Goal: Navigation & Orientation: Understand site structure

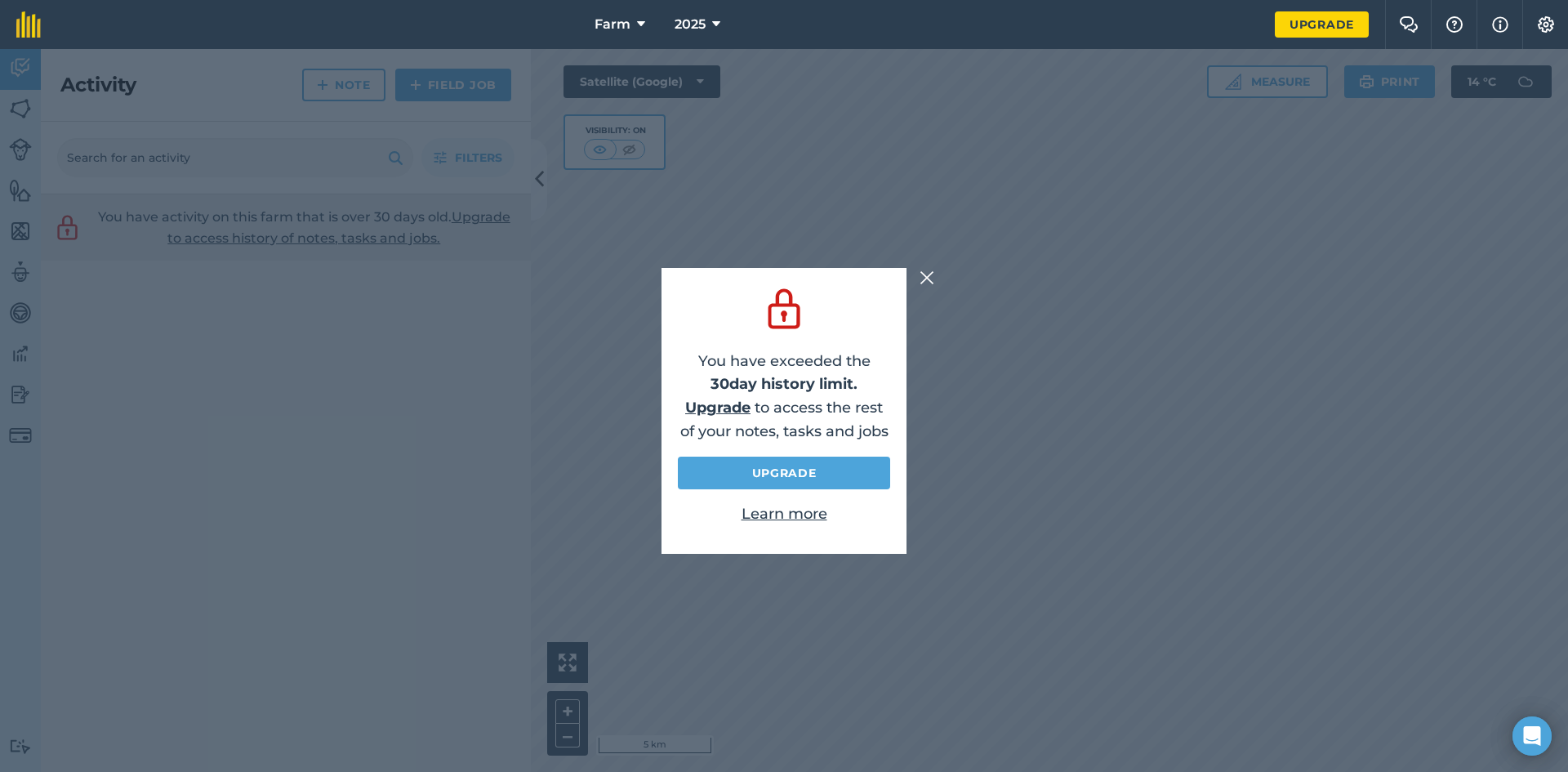
click at [935, 268] on div at bounding box center [929, 277] width 19 height 19
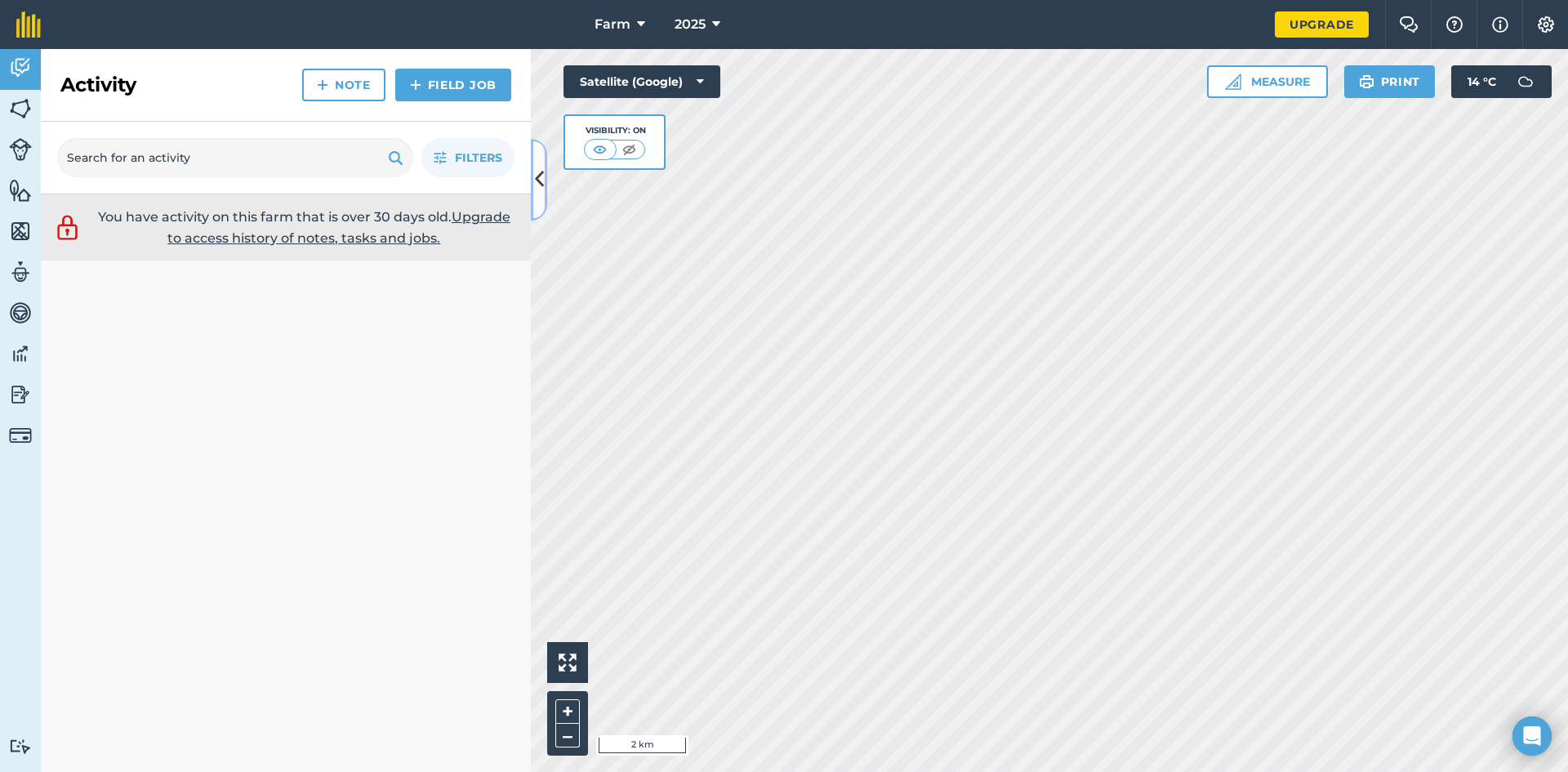
drag, startPoint x: 542, startPoint y: 198, endPoint x: 382, endPoint y: 223, distance: 161.9
click at [382, 223] on div "Activity Note Field Job Filters You have activity on this farm that is over 30 …" at bounding box center [285, 411] width 490 height 723
click at [544, 195] on button at bounding box center [539, 180] width 16 height 82
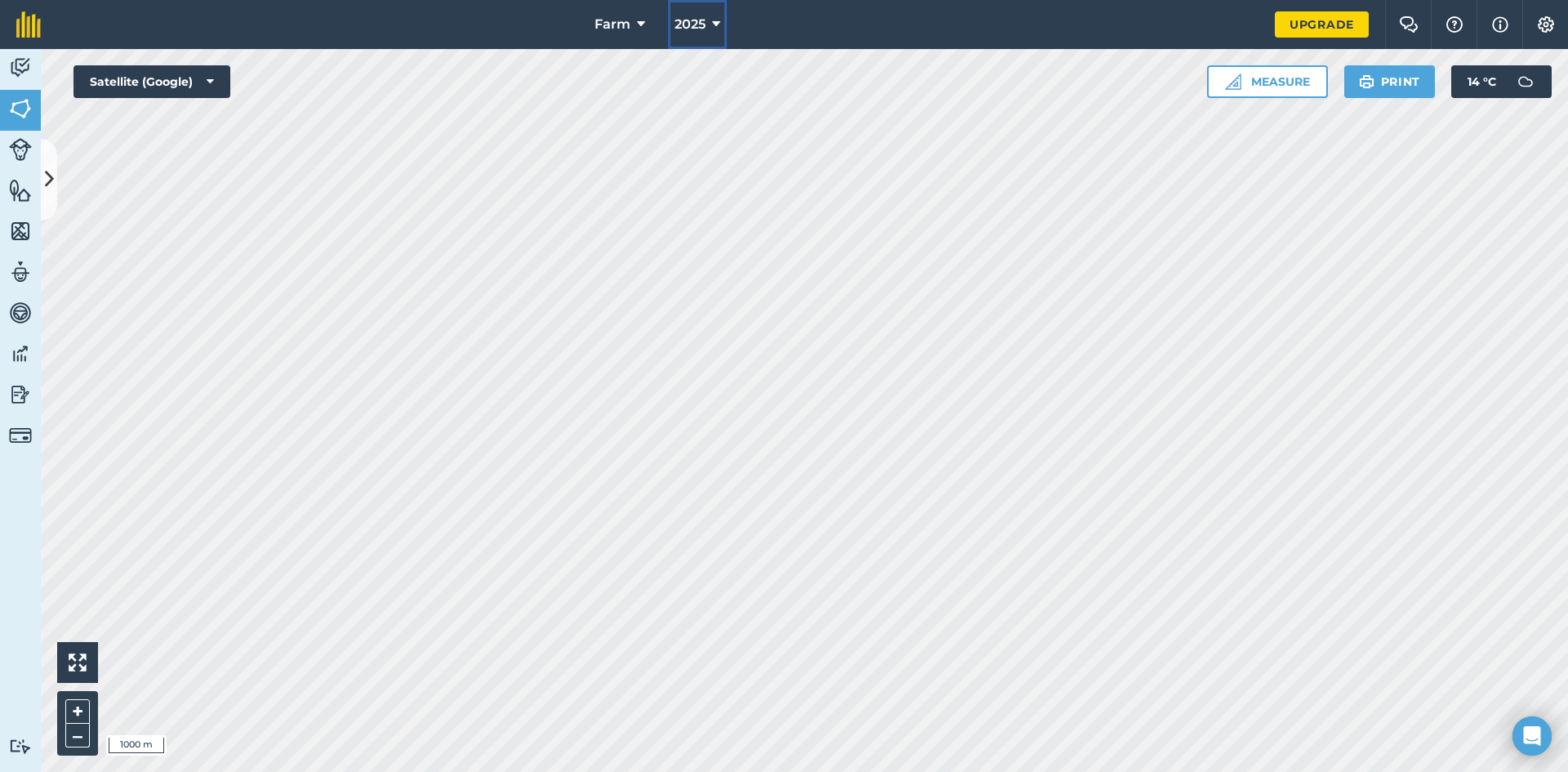
click at [709, 31] on button "2025" at bounding box center [698, 24] width 59 height 49
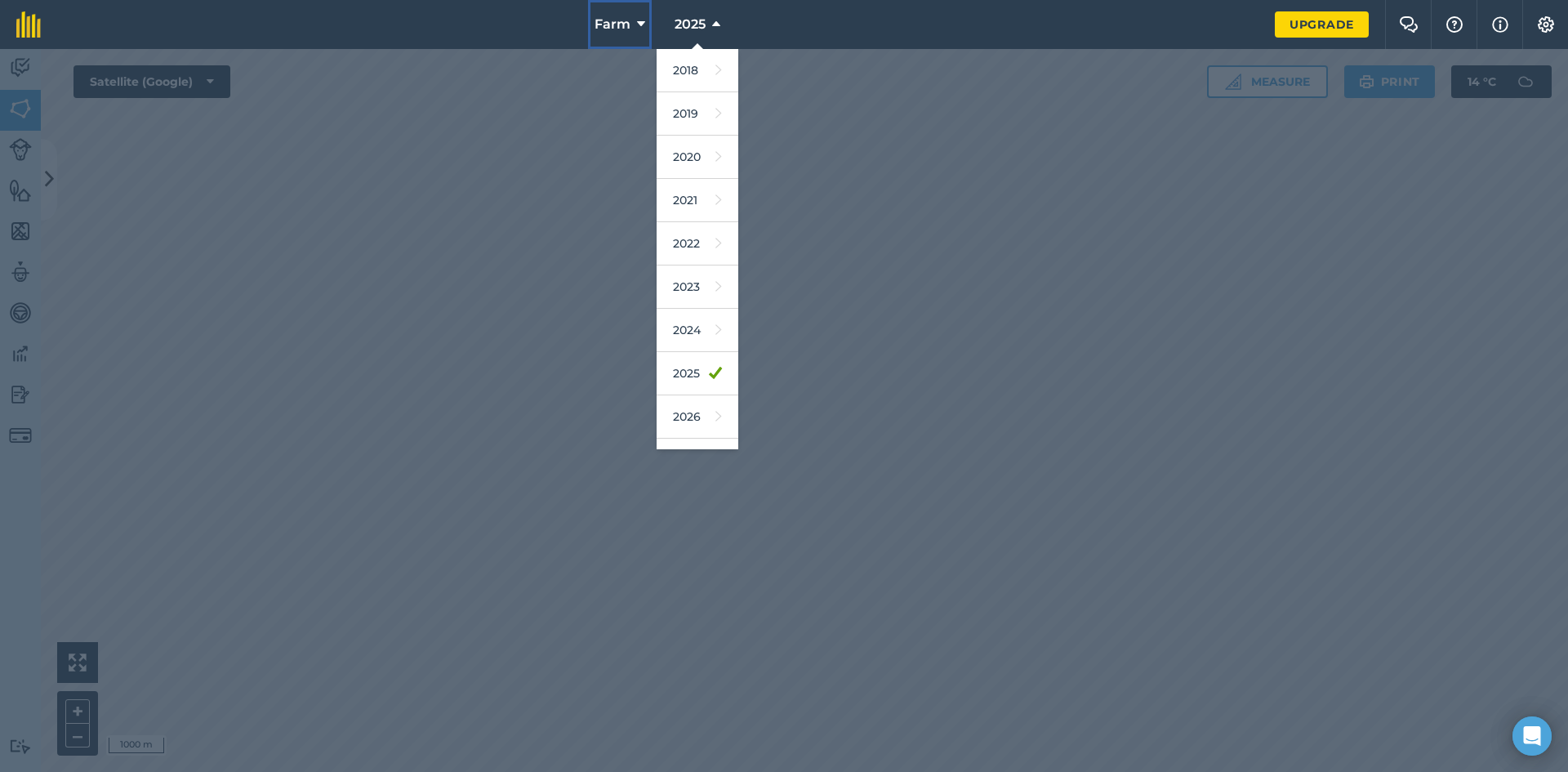
click at [641, 18] on icon at bounding box center [641, 24] width 8 height 19
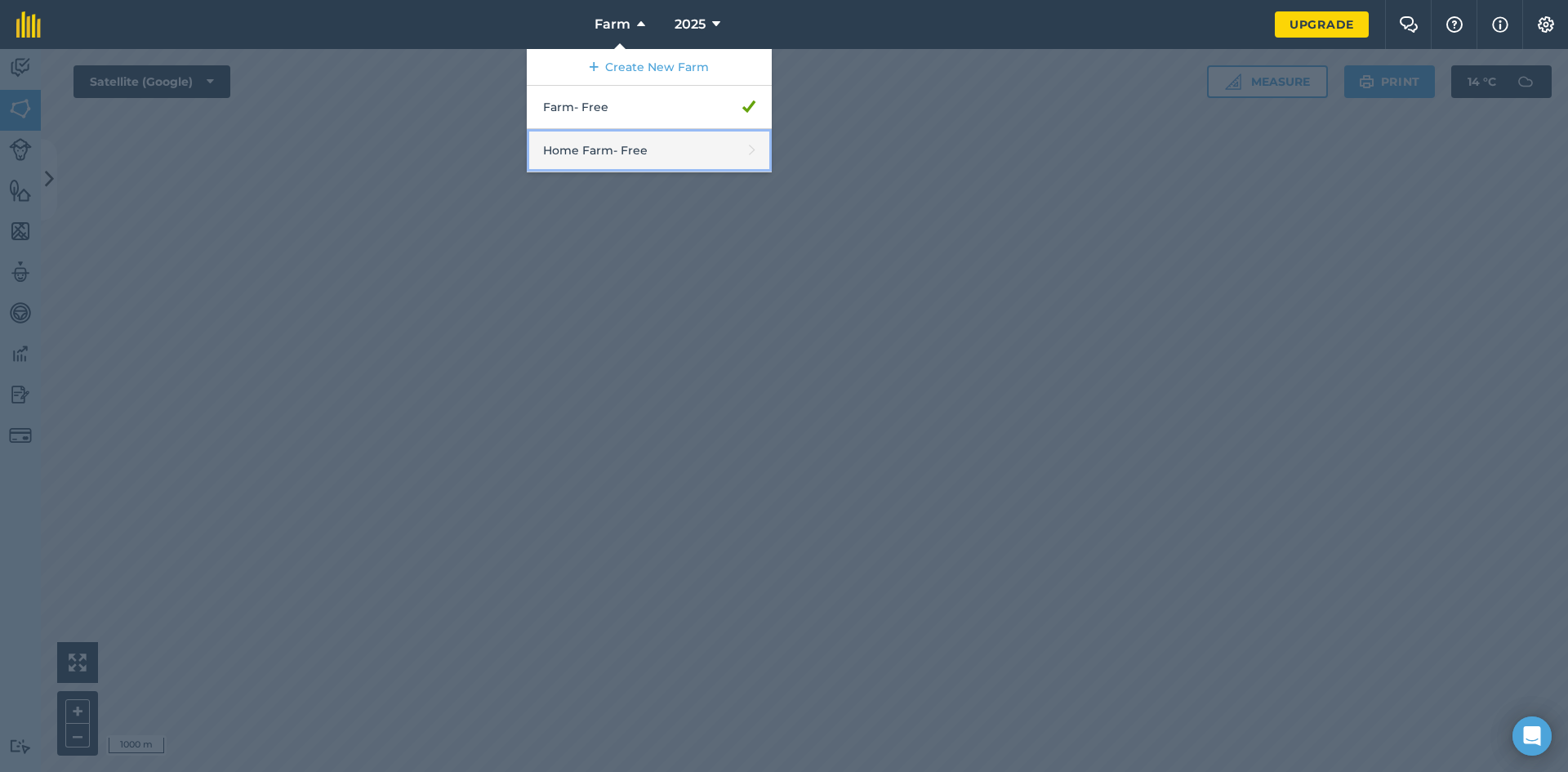
click at [611, 151] on link "Home Farm - Free" at bounding box center [649, 151] width 245 height 43
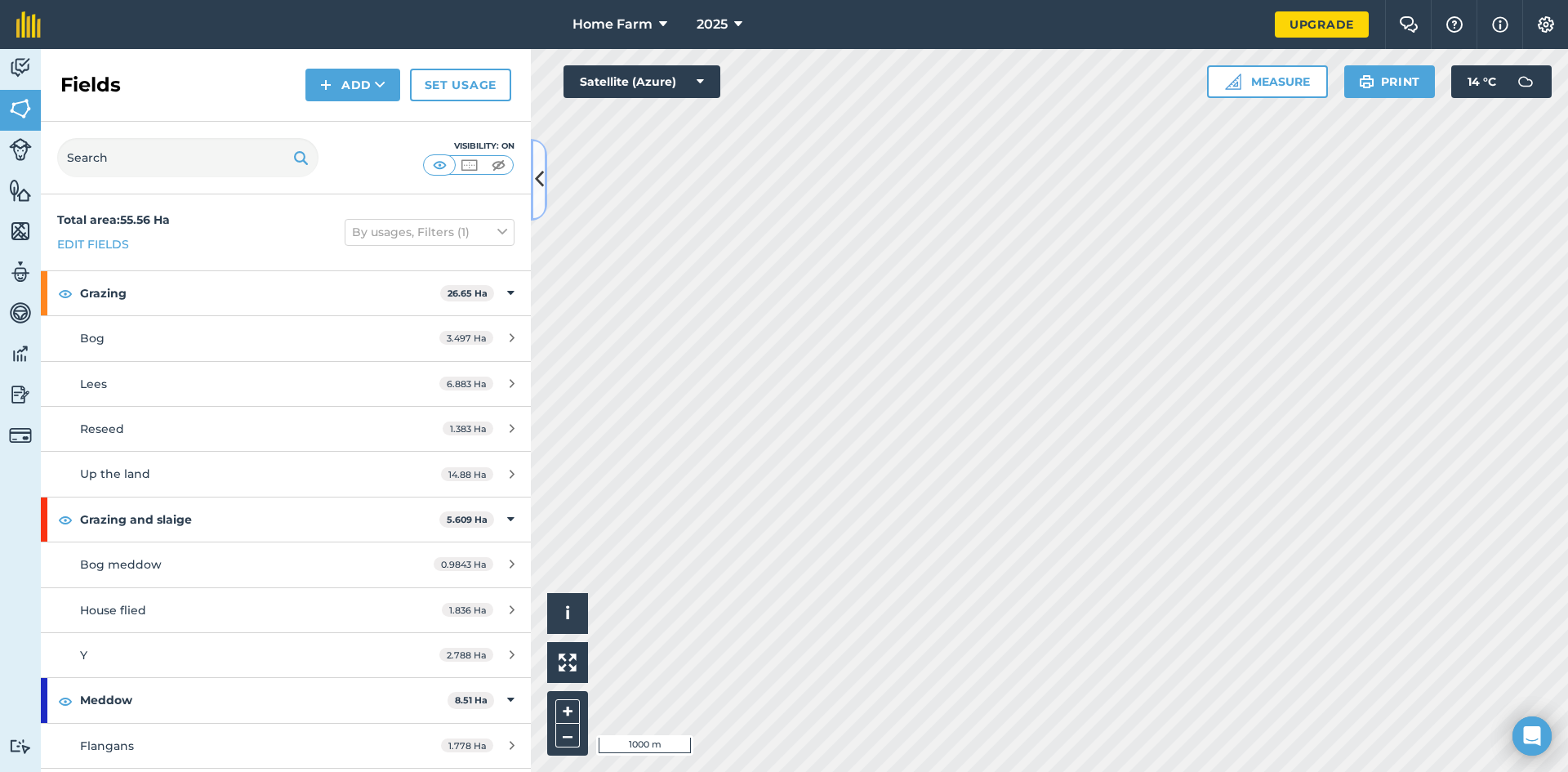
click at [537, 183] on icon at bounding box center [539, 180] width 9 height 29
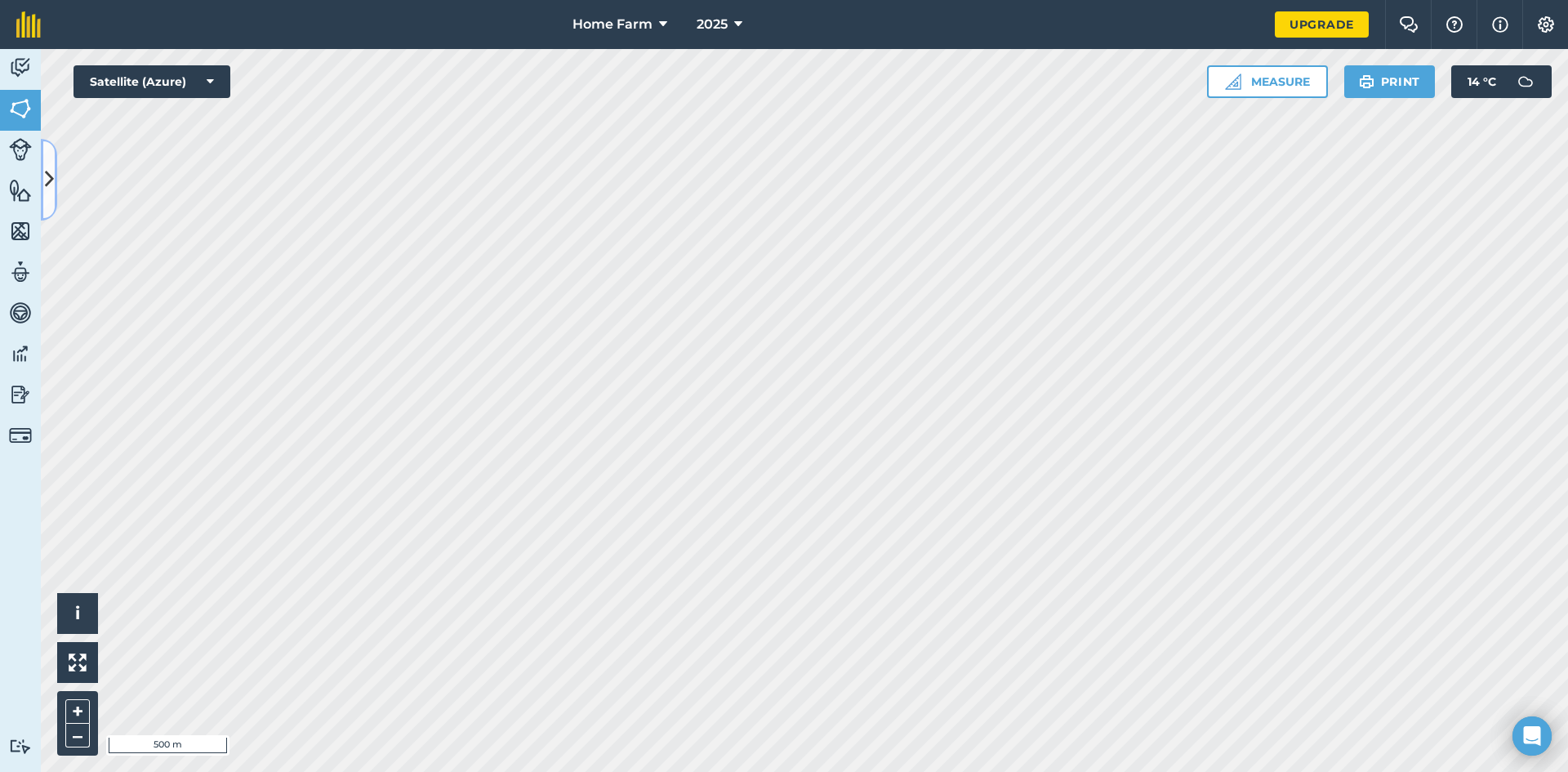
click at [49, 199] on button at bounding box center [48, 180] width 16 height 82
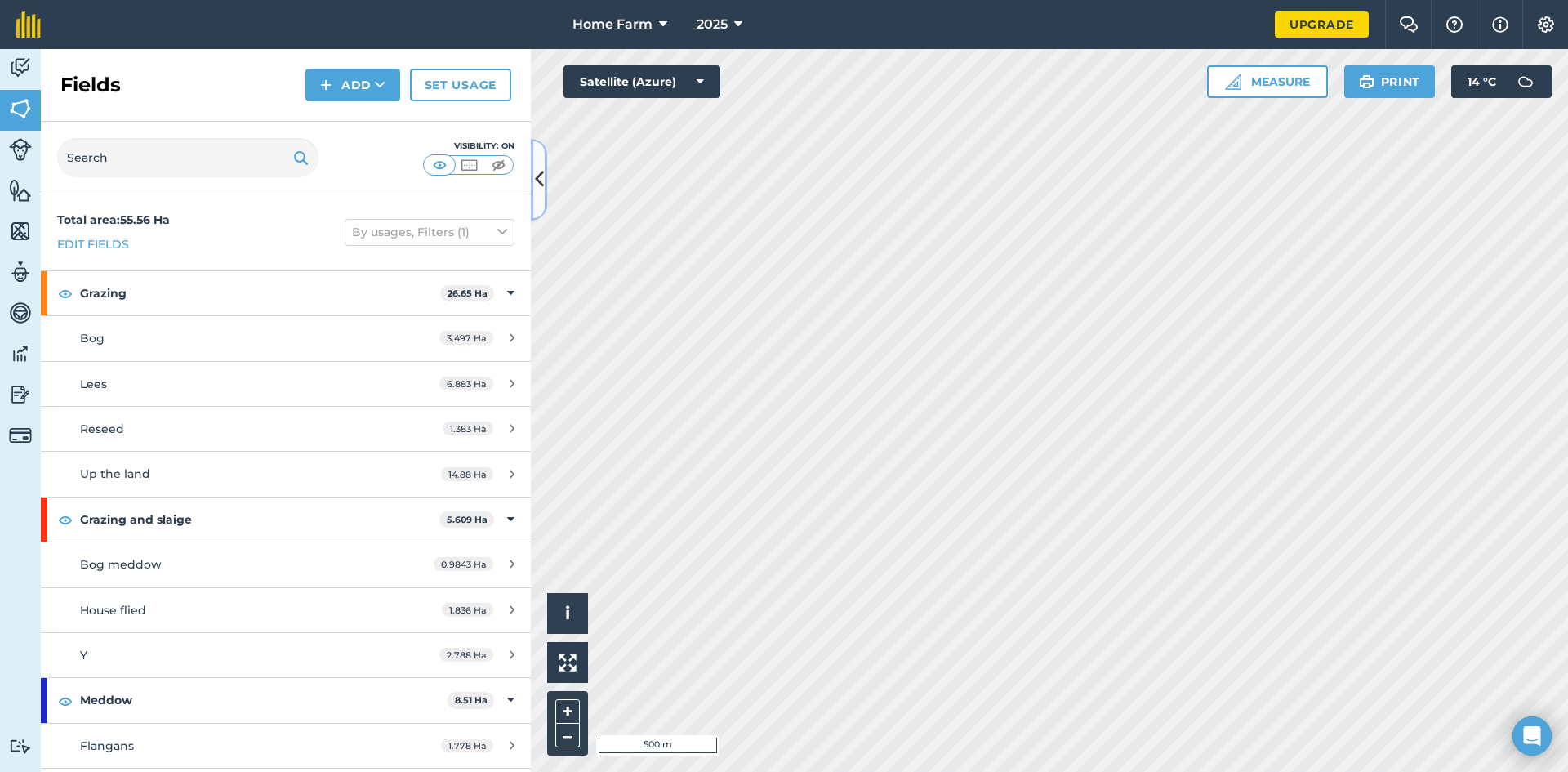
scroll to position [82, 0]
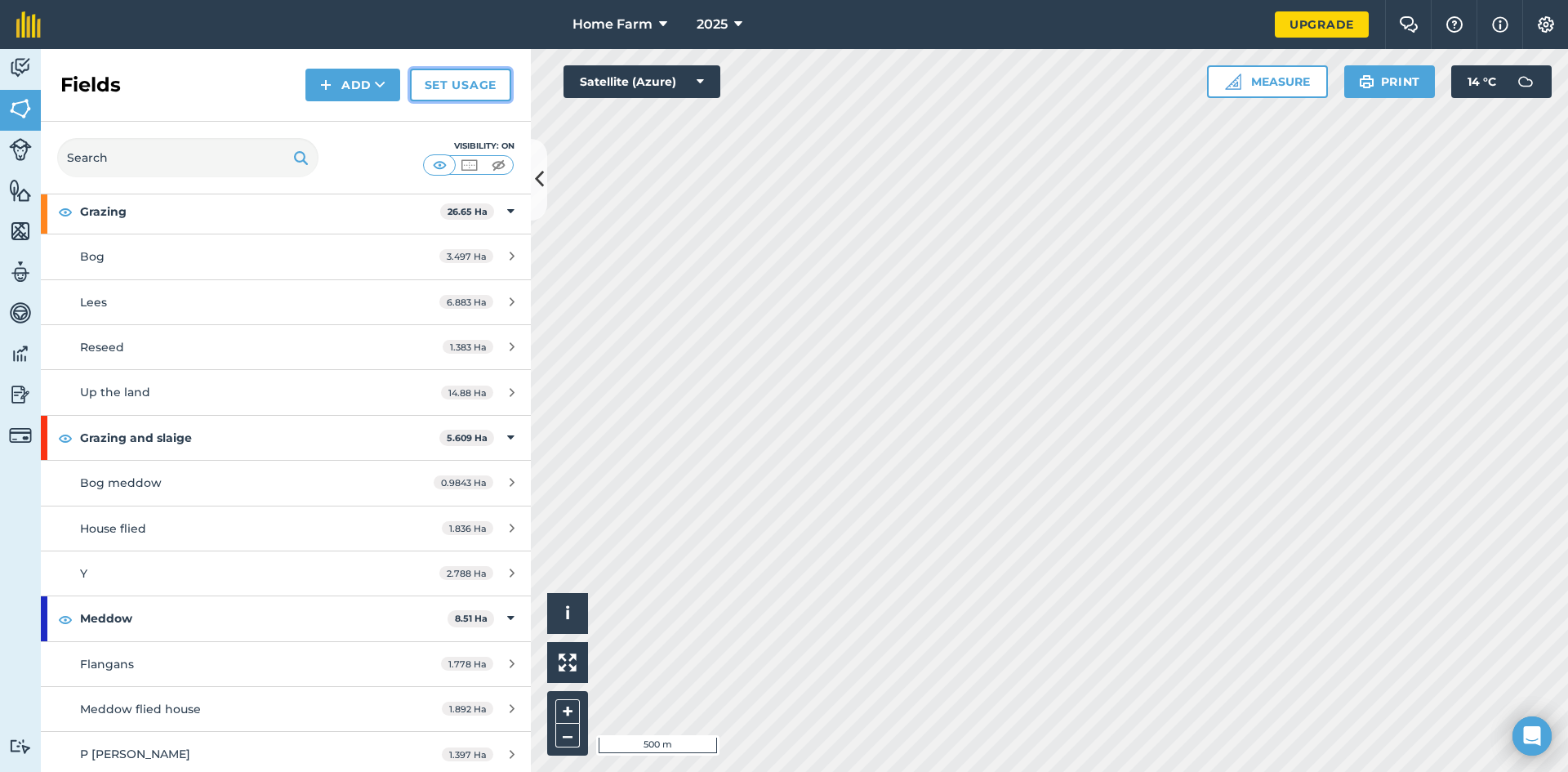
click at [494, 99] on link "Set usage" at bounding box center [460, 85] width 101 height 33
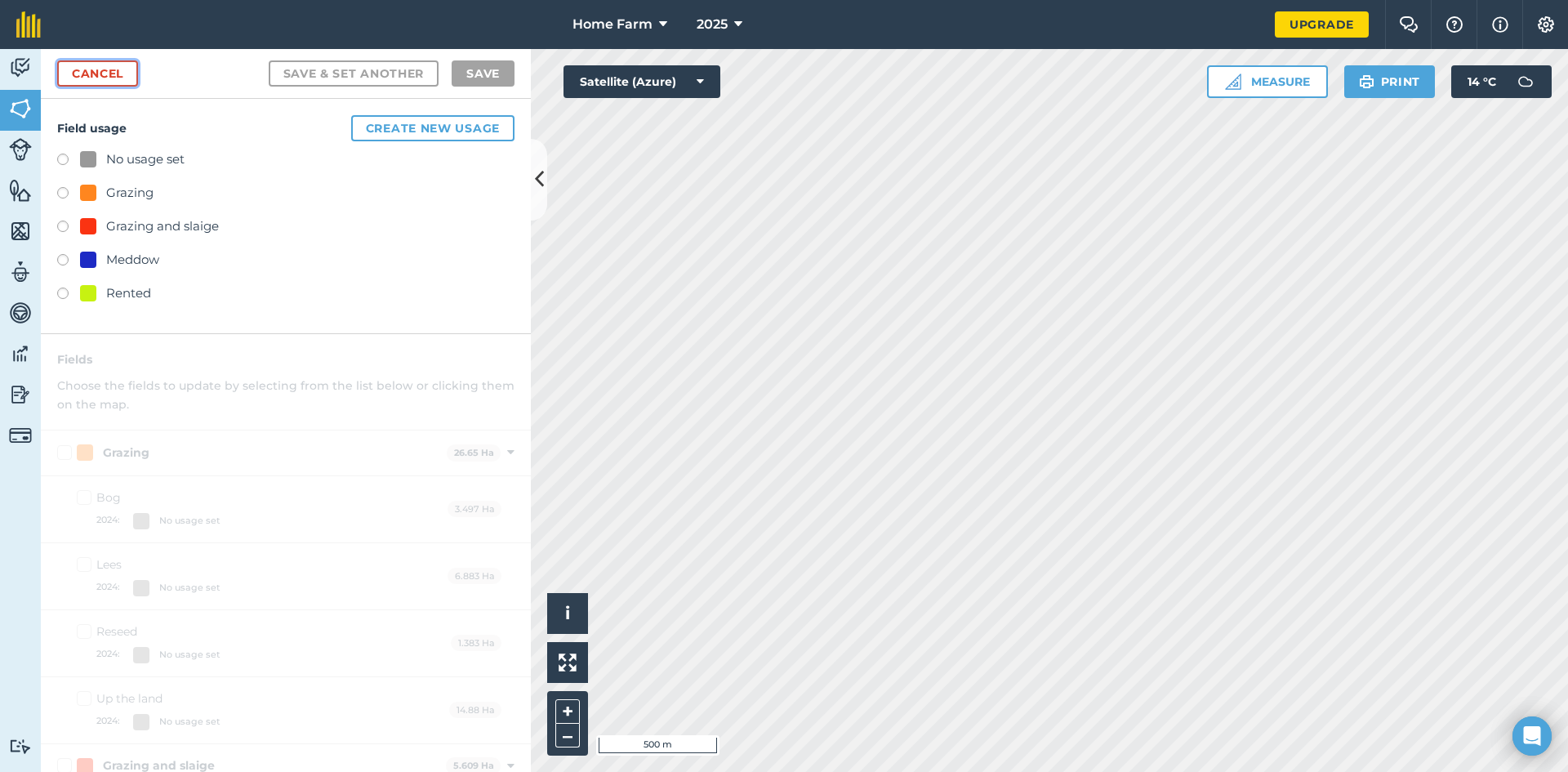
click at [109, 76] on link "Cancel" at bounding box center [98, 73] width 81 height 26
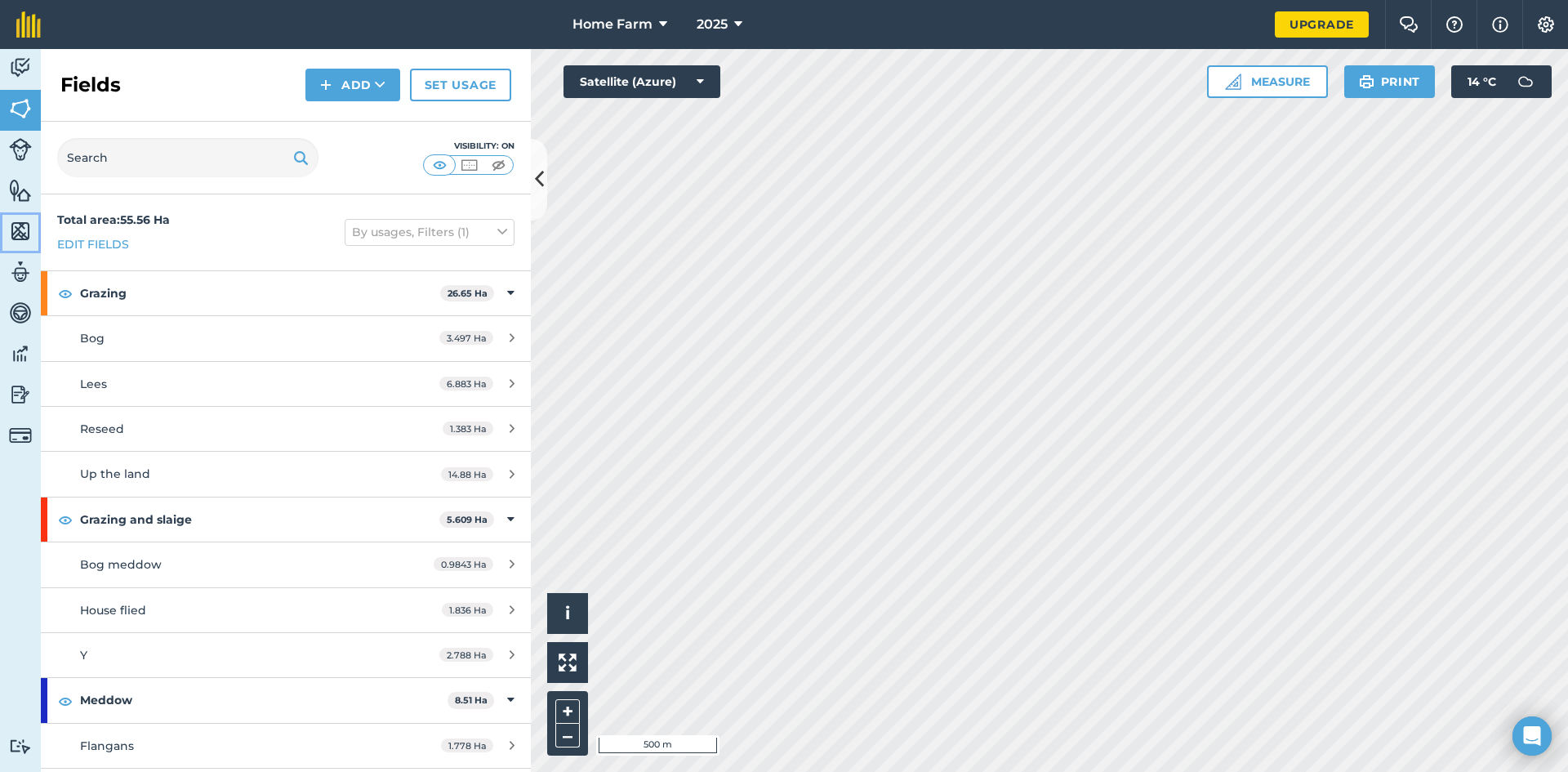
click at [24, 223] on img at bounding box center [20, 231] width 23 height 24
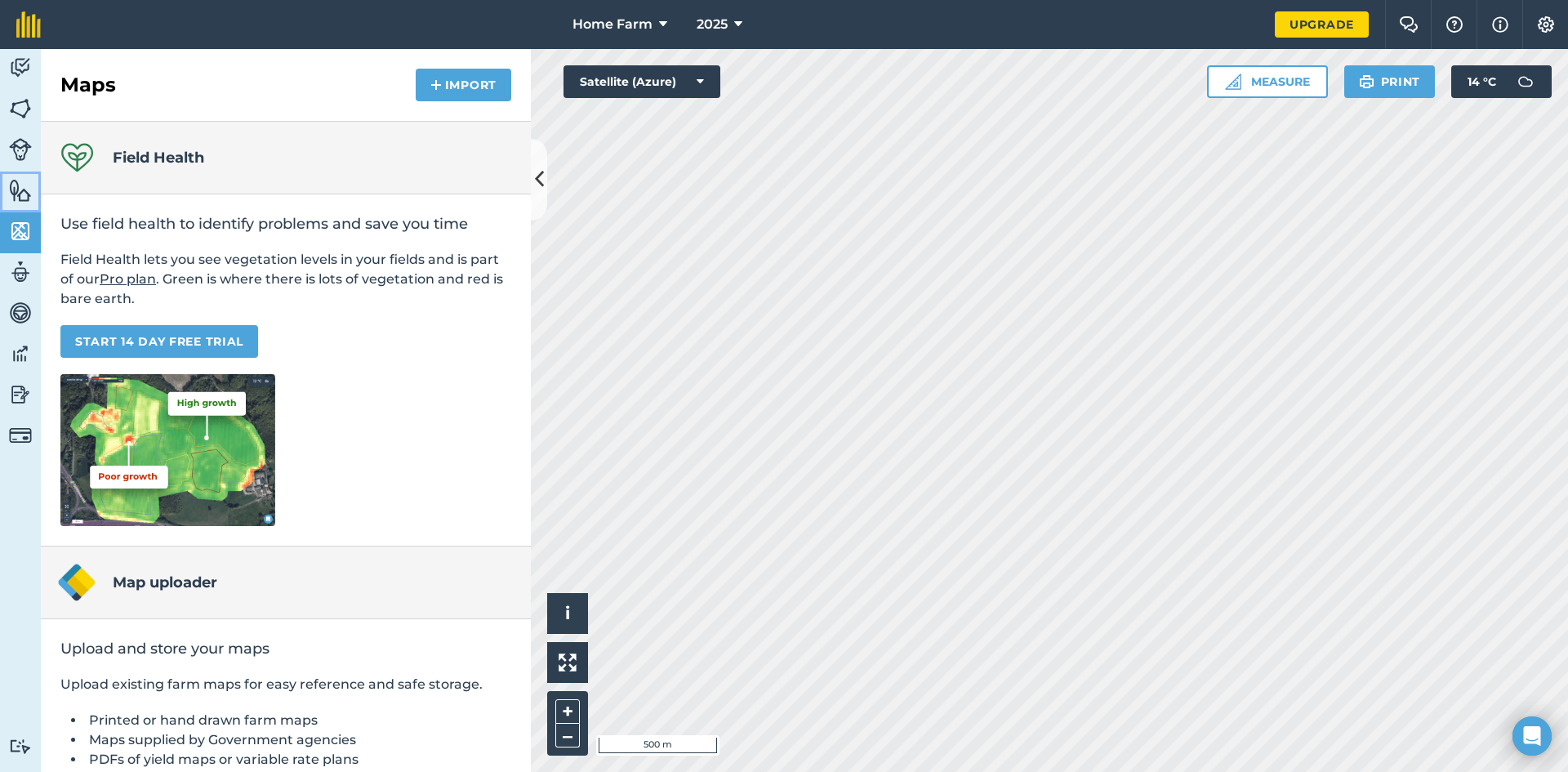
click at [18, 191] on img at bounding box center [20, 189] width 23 height 24
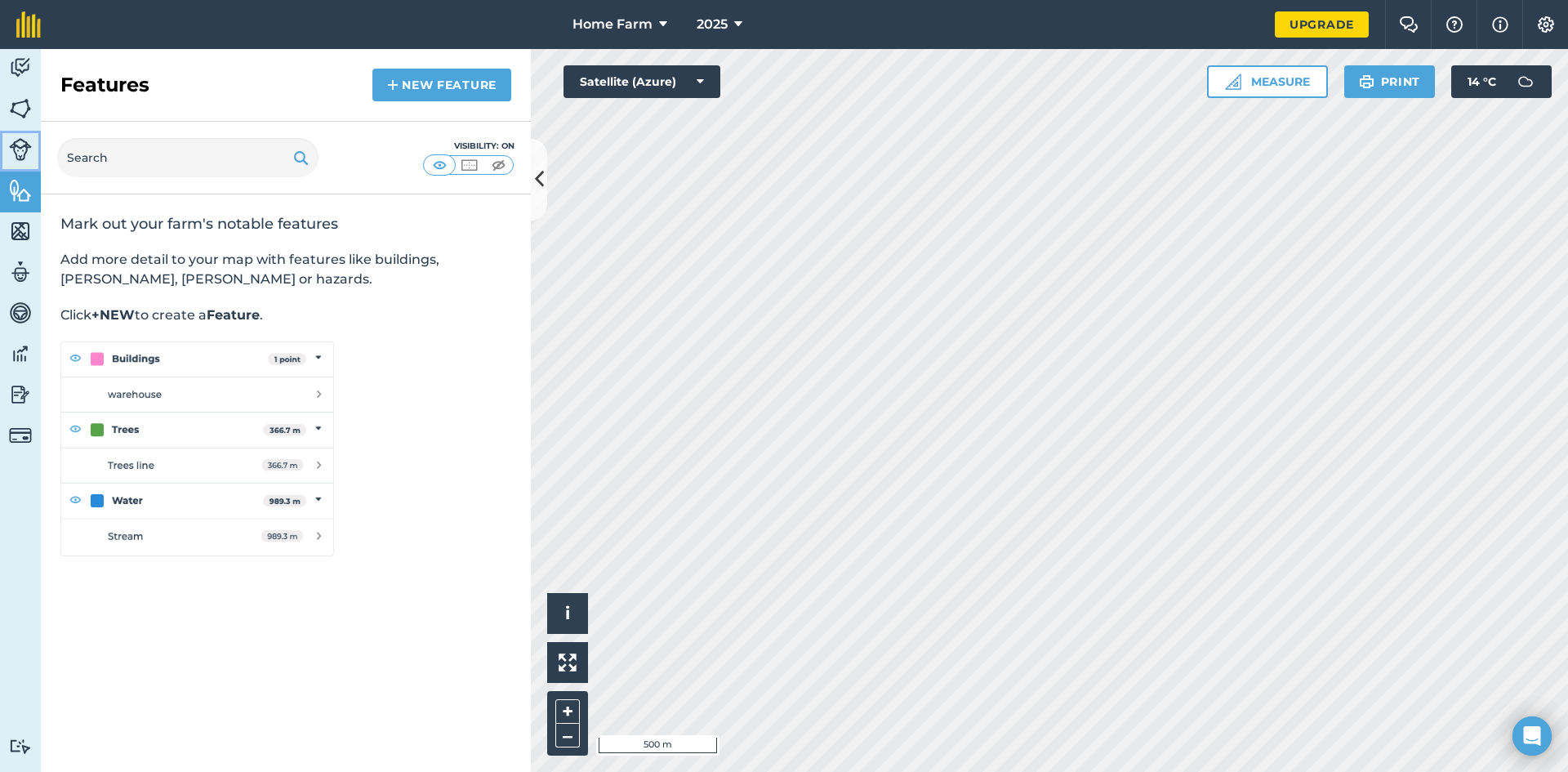
click at [21, 152] on img at bounding box center [20, 150] width 23 height 23
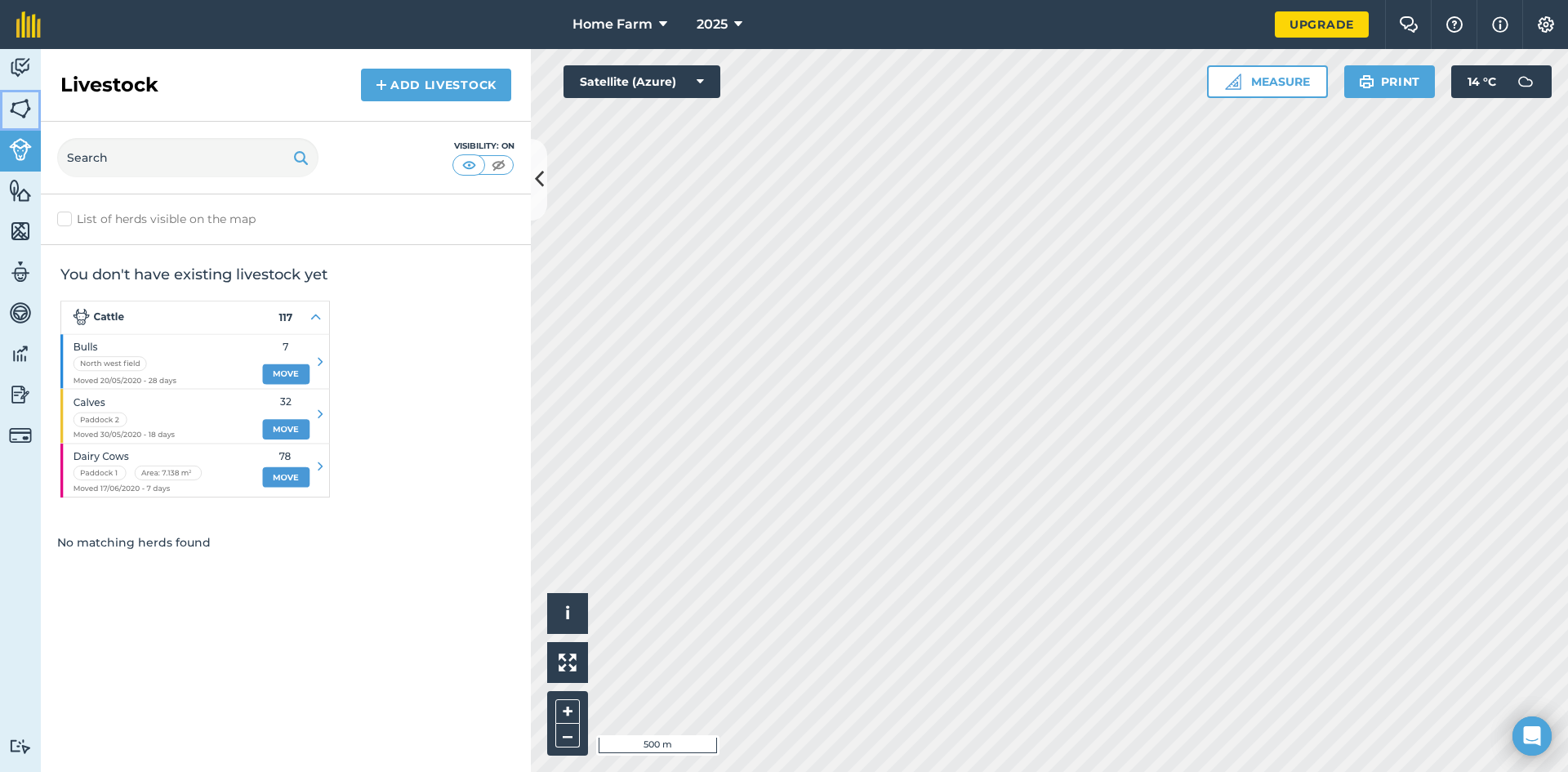
click at [23, 103] on img at bounding box center [20, 108] width 23 height 24
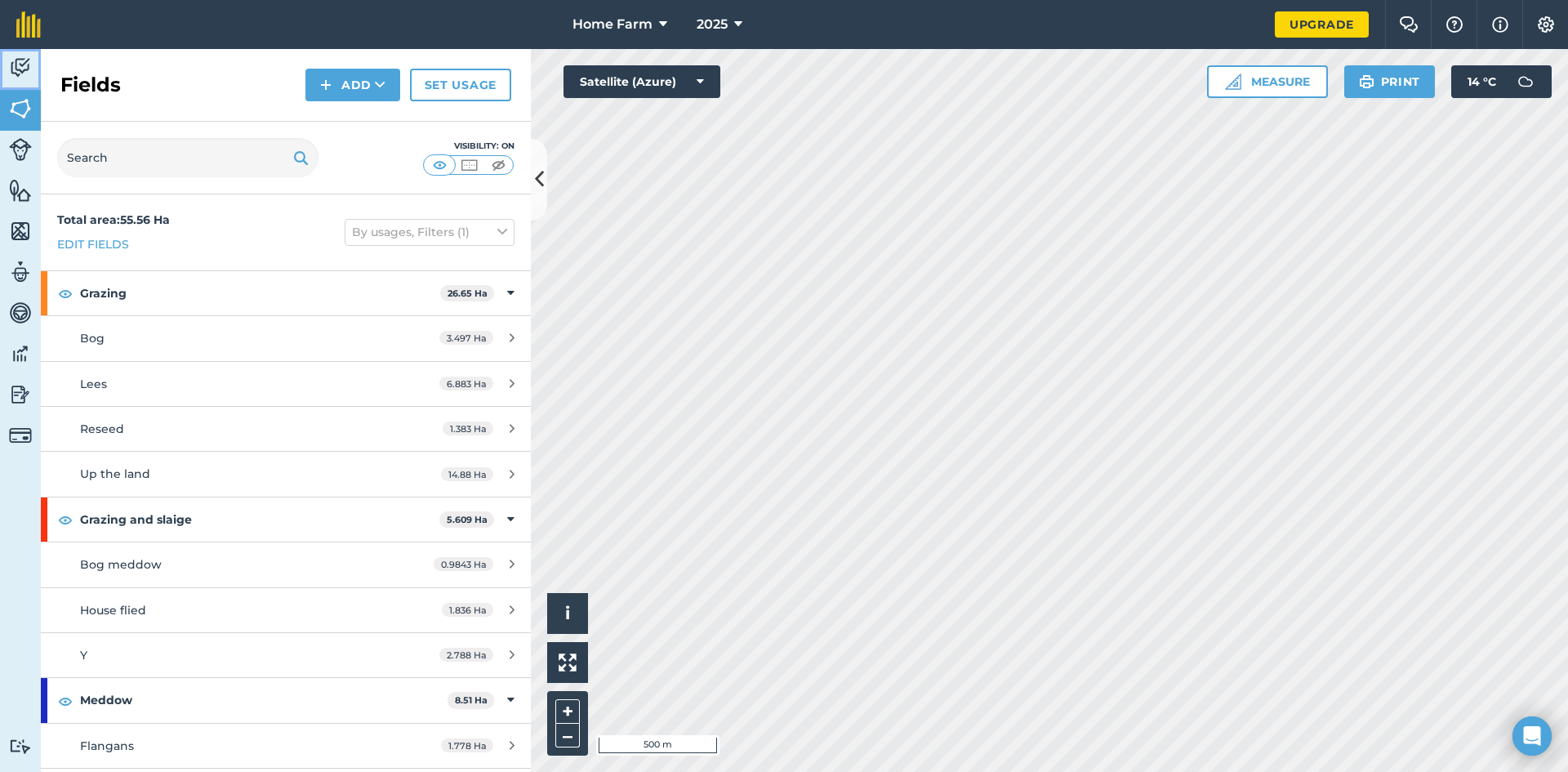
click at [15, 58] on img at bounding box center [20, 67] width 23 height 24
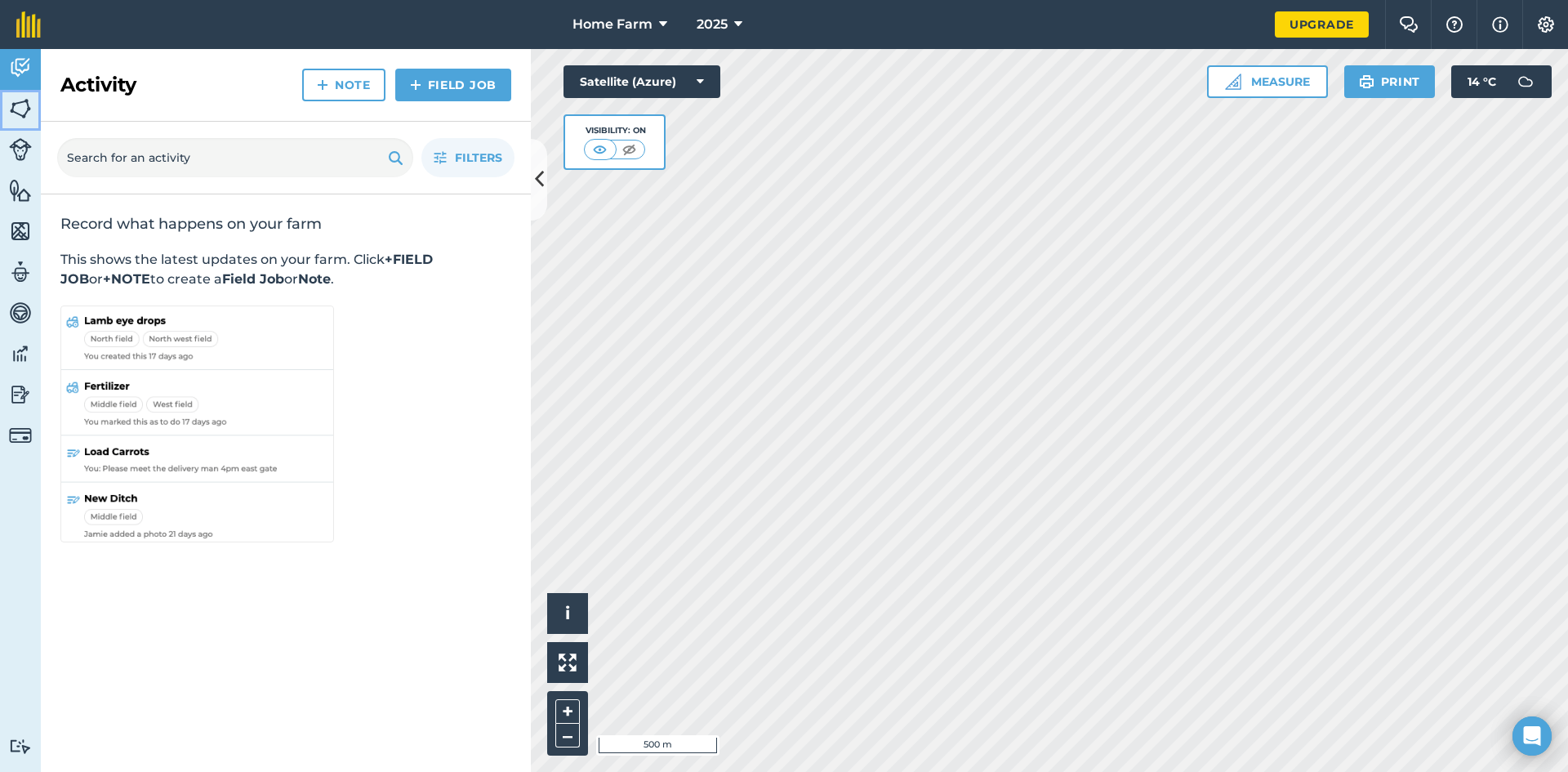
click at [11, 103] on img at bounding box center [20, 108] width 23 height 24
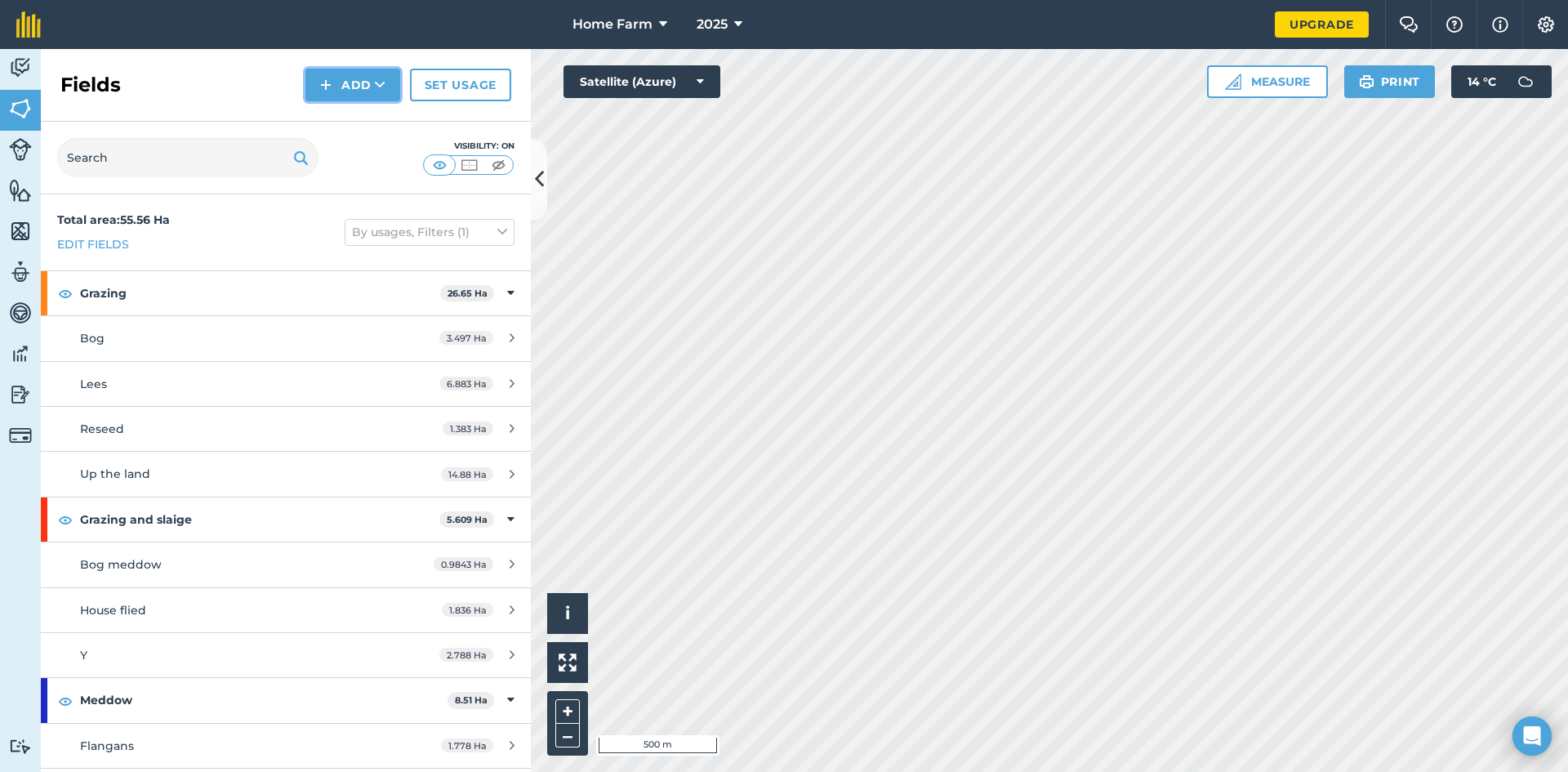
click at [329, 84] on img at bounding box center [326, 85] width 12 height 19
click at [18, 77] on img at bounding box center [20, 67] width 23 height 24
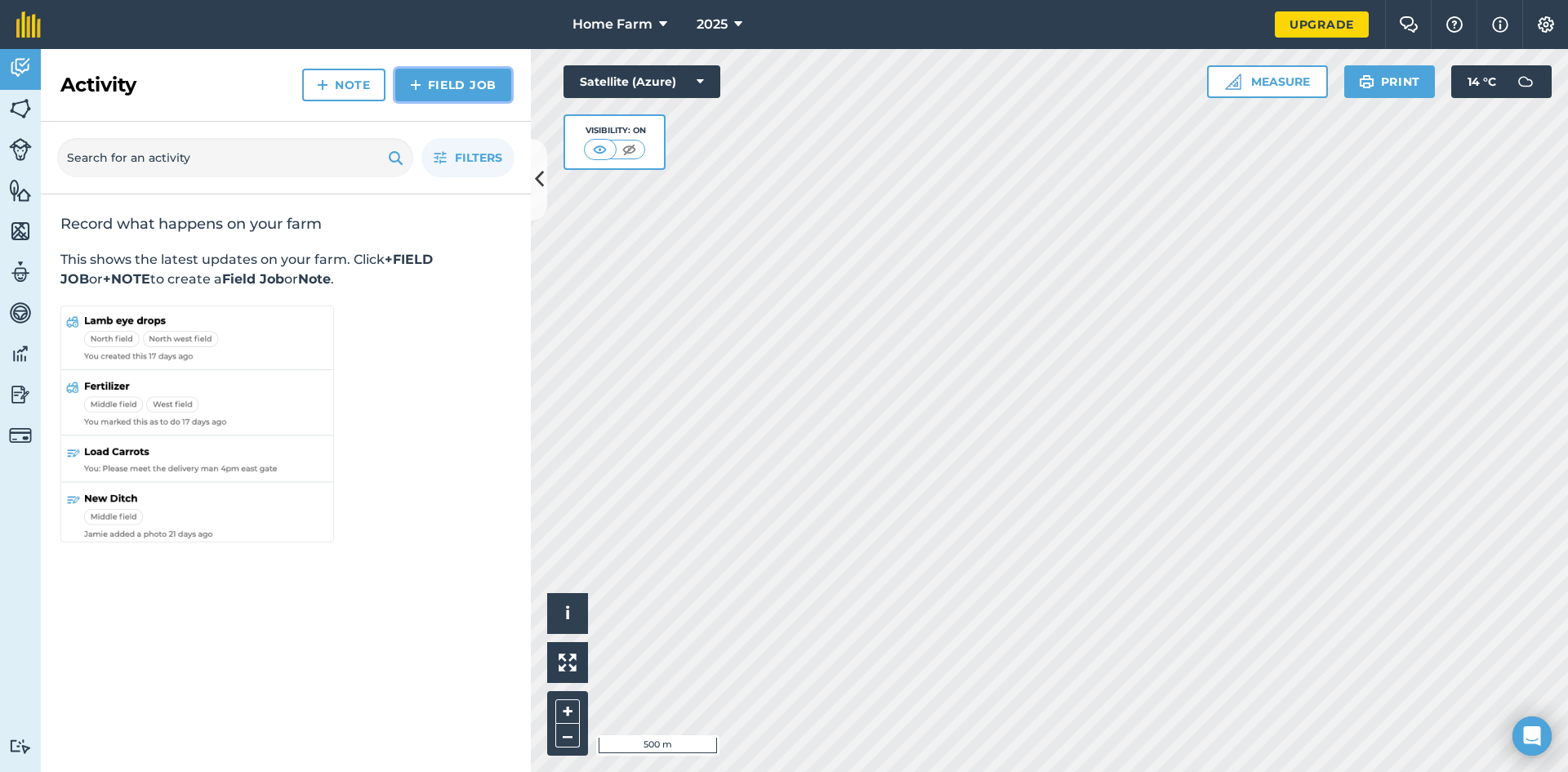
click at [421, 81] on img at bounding box center [415, 85] width 12 height 19
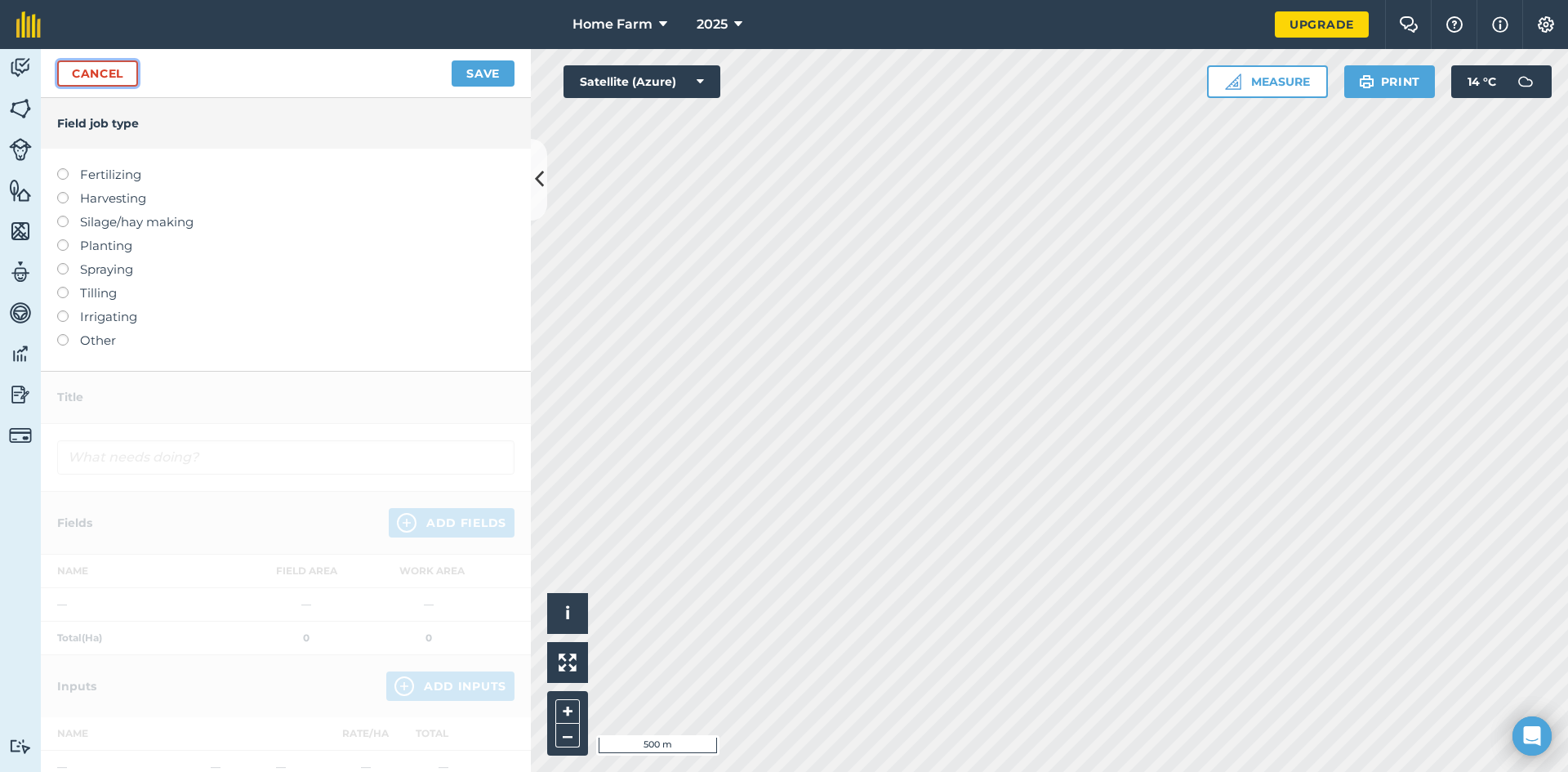
click at [129, 75] on link "Cancel" at bounding box center [98, 73] width 81 height 26
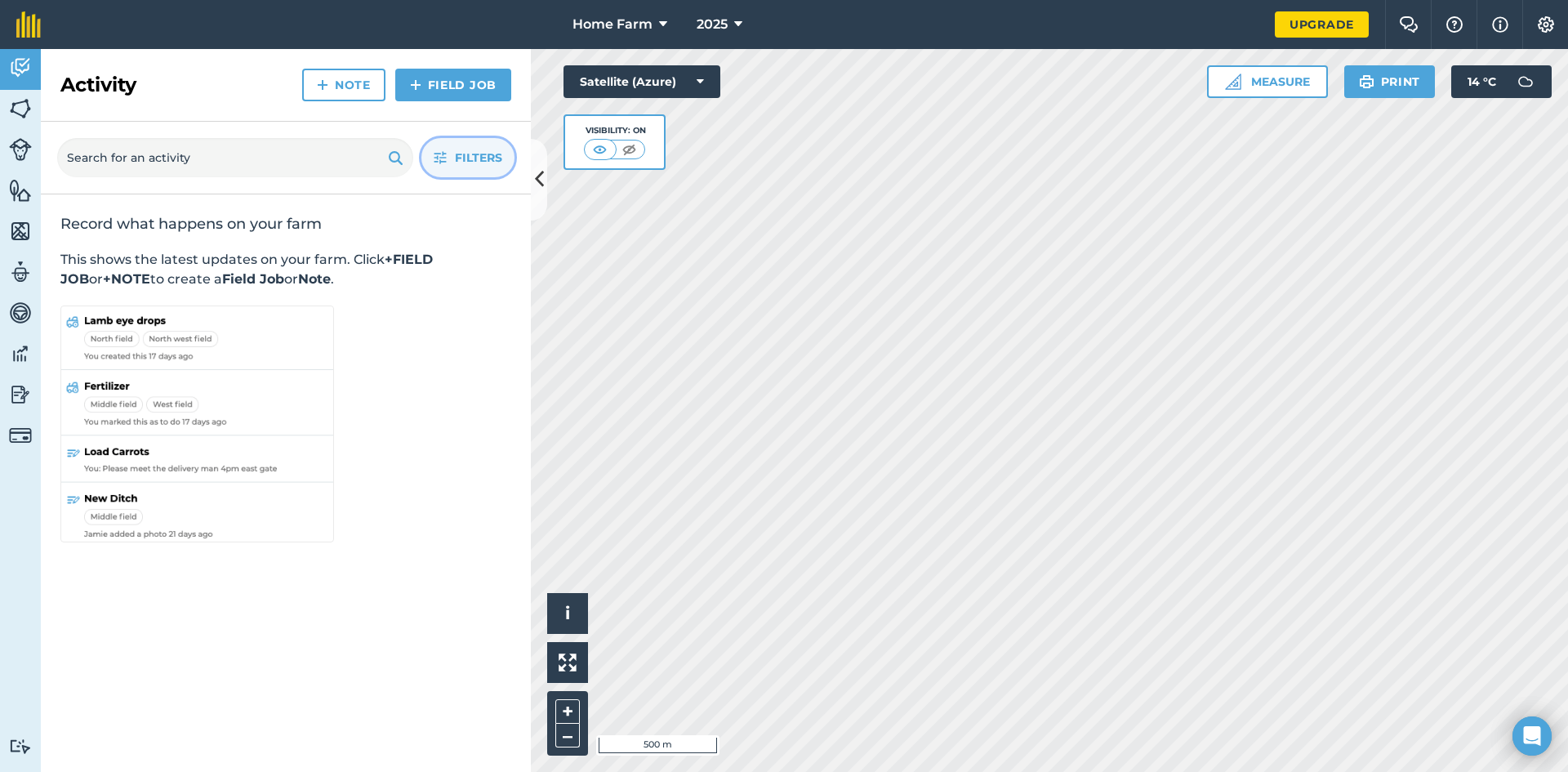
click at [452, 157] on button "Filters" at bounding box center [468, 157] width 93 height 40
click at [11, 221] on img at bounding box center [20, 231] width 23 height 24
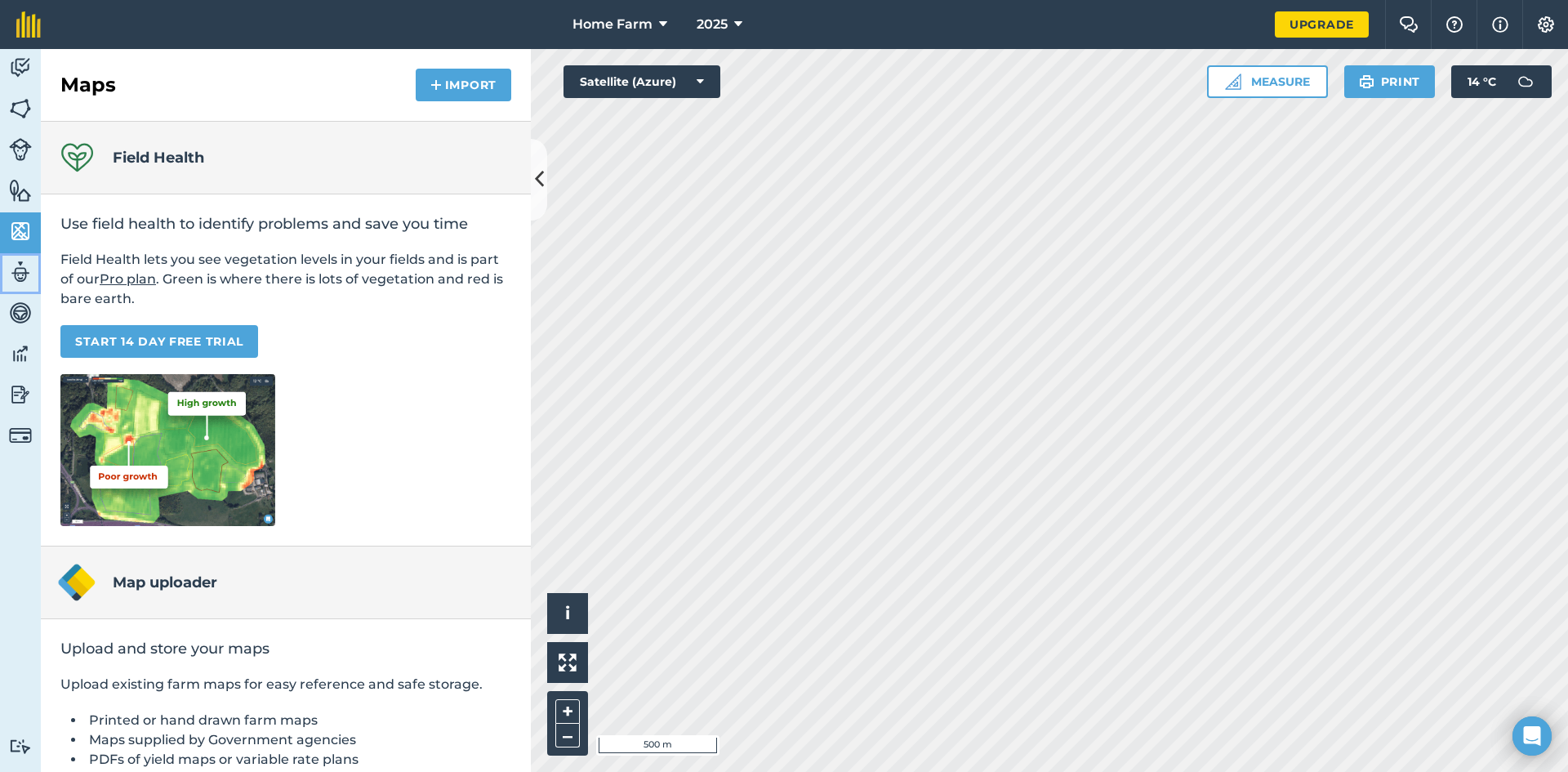
click at [14, 267] on img at bounding box center [20, 272] width 23 height 24
select select "MEMBER"
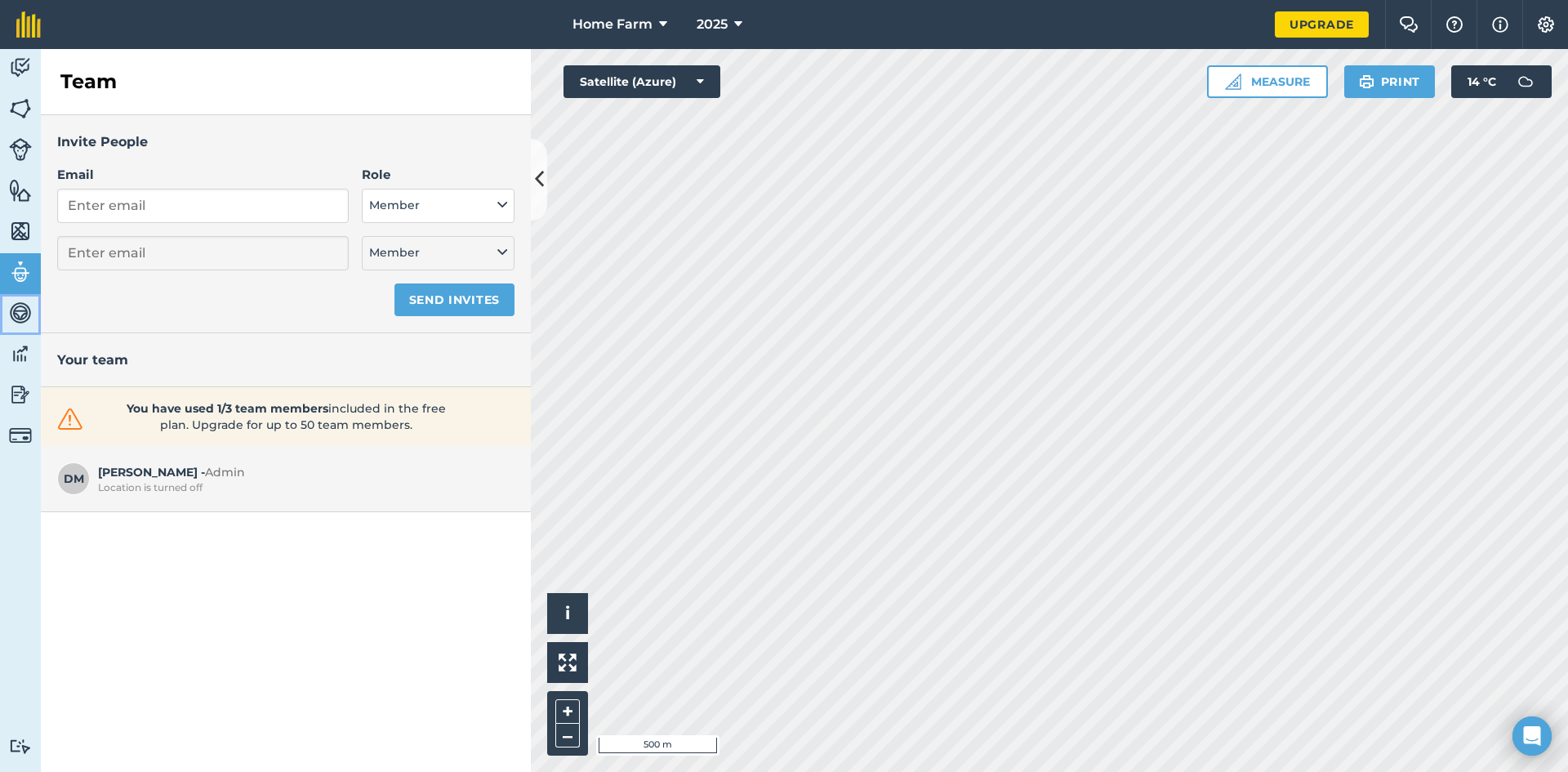
click at [18, 312] on img at bounding box center [20, 312] width 23 height 24
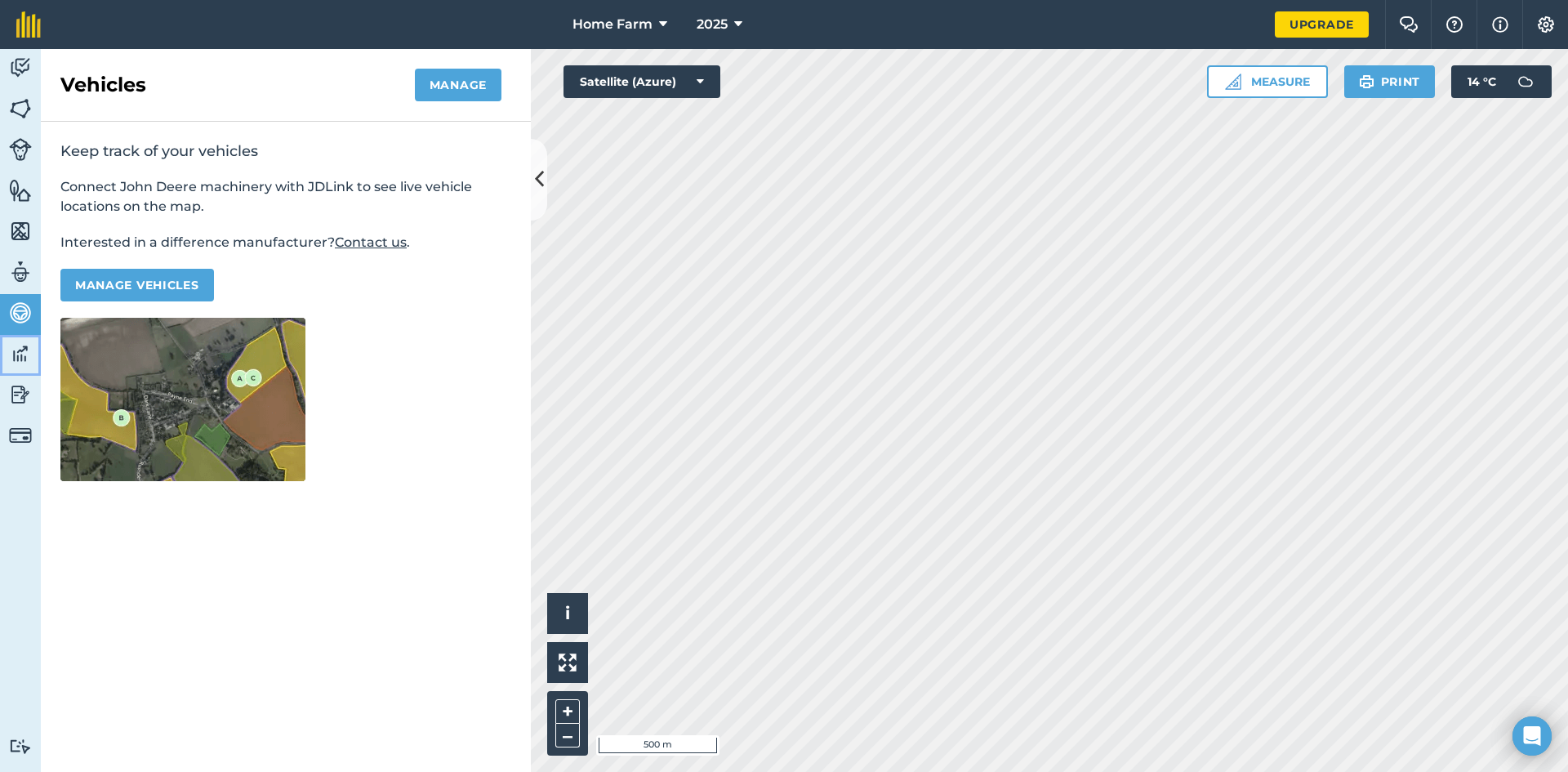
click at [16, 370] on link "Data" at bounding box center [20, 356] width 41 height 41
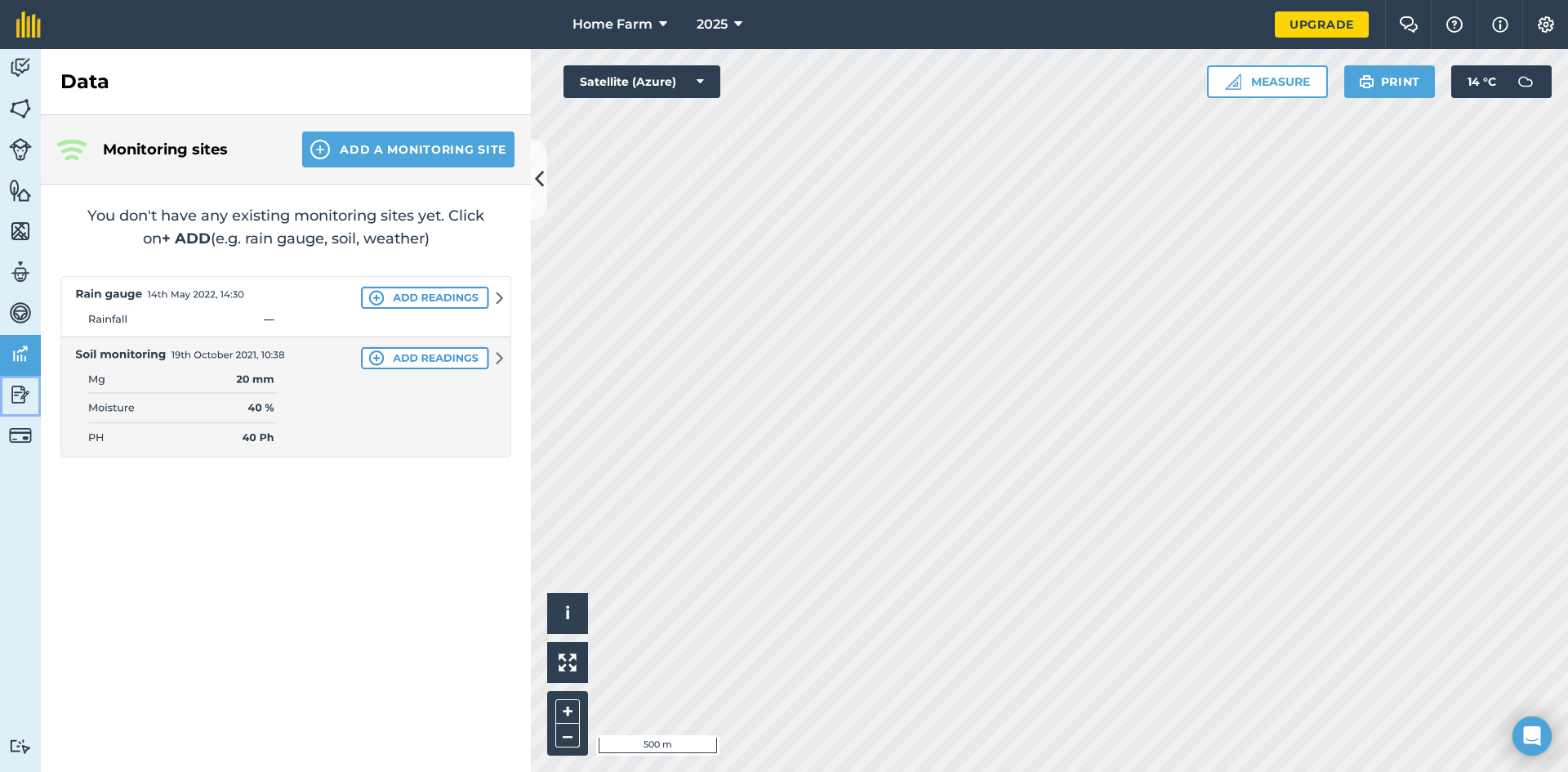
click at [22, 408] on link "Reporting" at bounding box center [20, 396] width 41 height 41
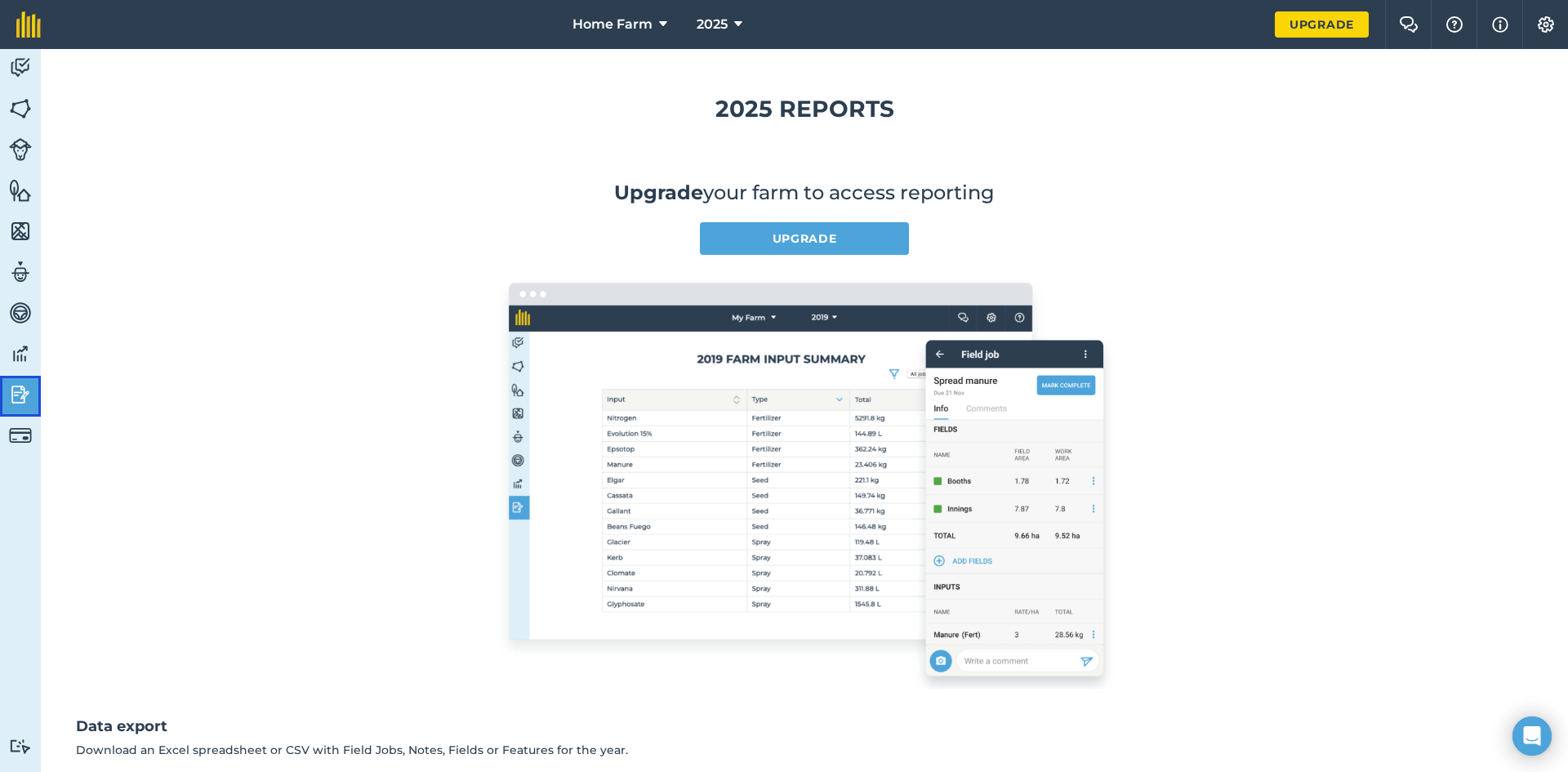
click at [12, 415] on link "Reporting" at bounding box center [20, 396] width 41 height 41
click at [21, 428] on img at bounding box center [20, 436] width 23 height 23
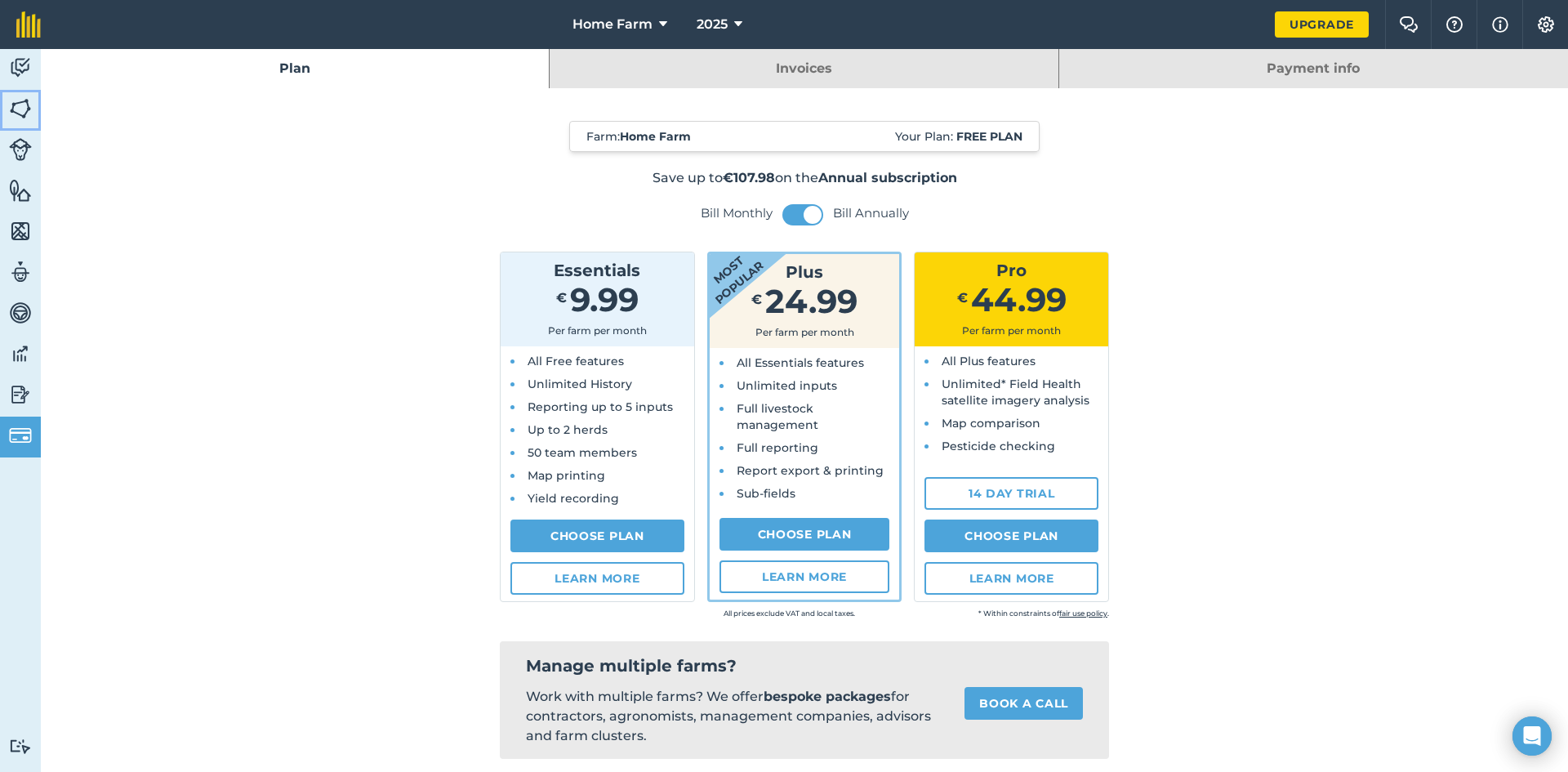
click at [11, 103] on img at bounding box center [20, 108] width 23 height 24
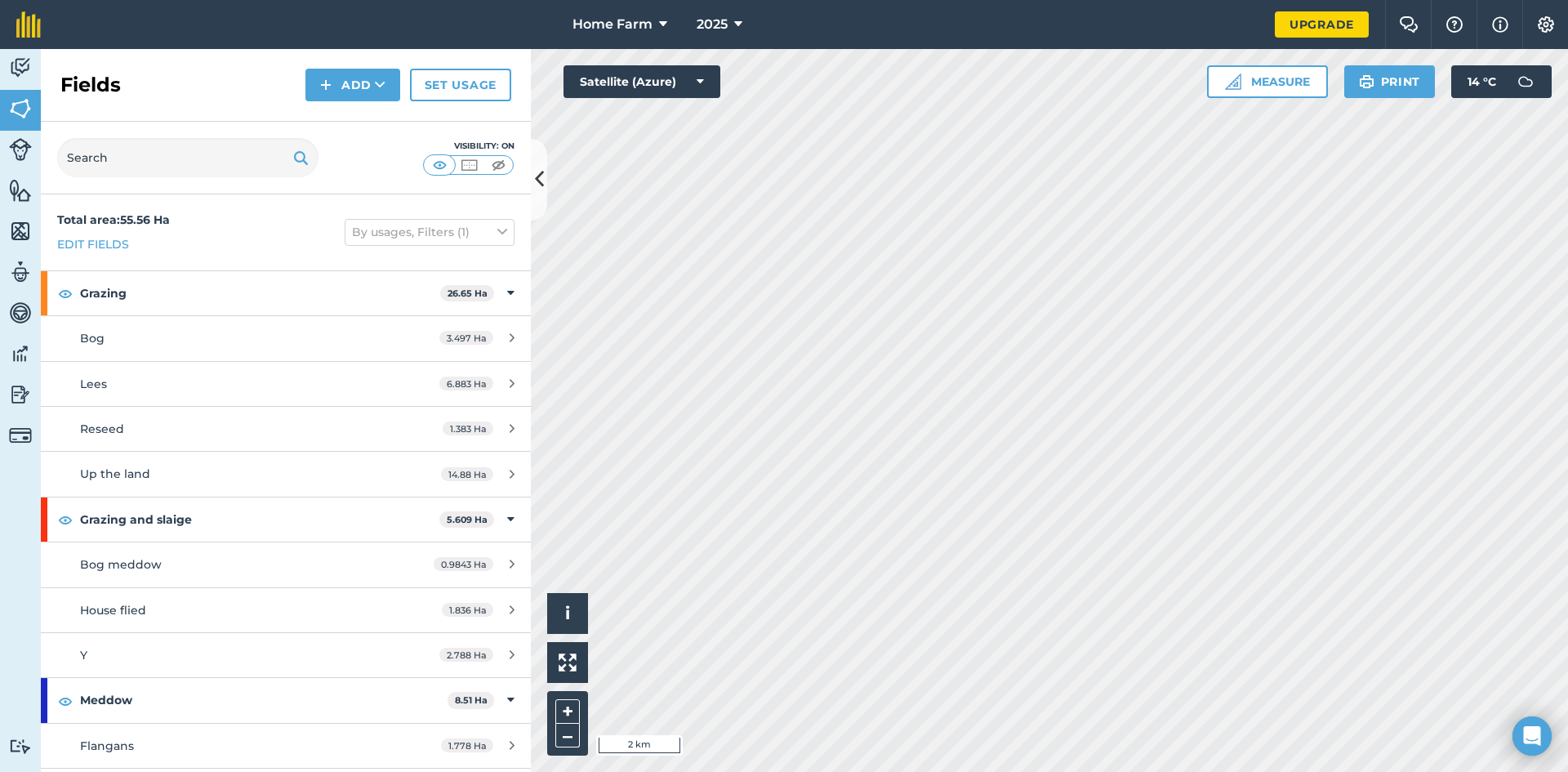
click at [528, 175] on div "Visibility: On" at bounding box center [285, 157] width 490 height 72
click at [547, 164] on button at bounding box center [539, 180] width 16 height 82
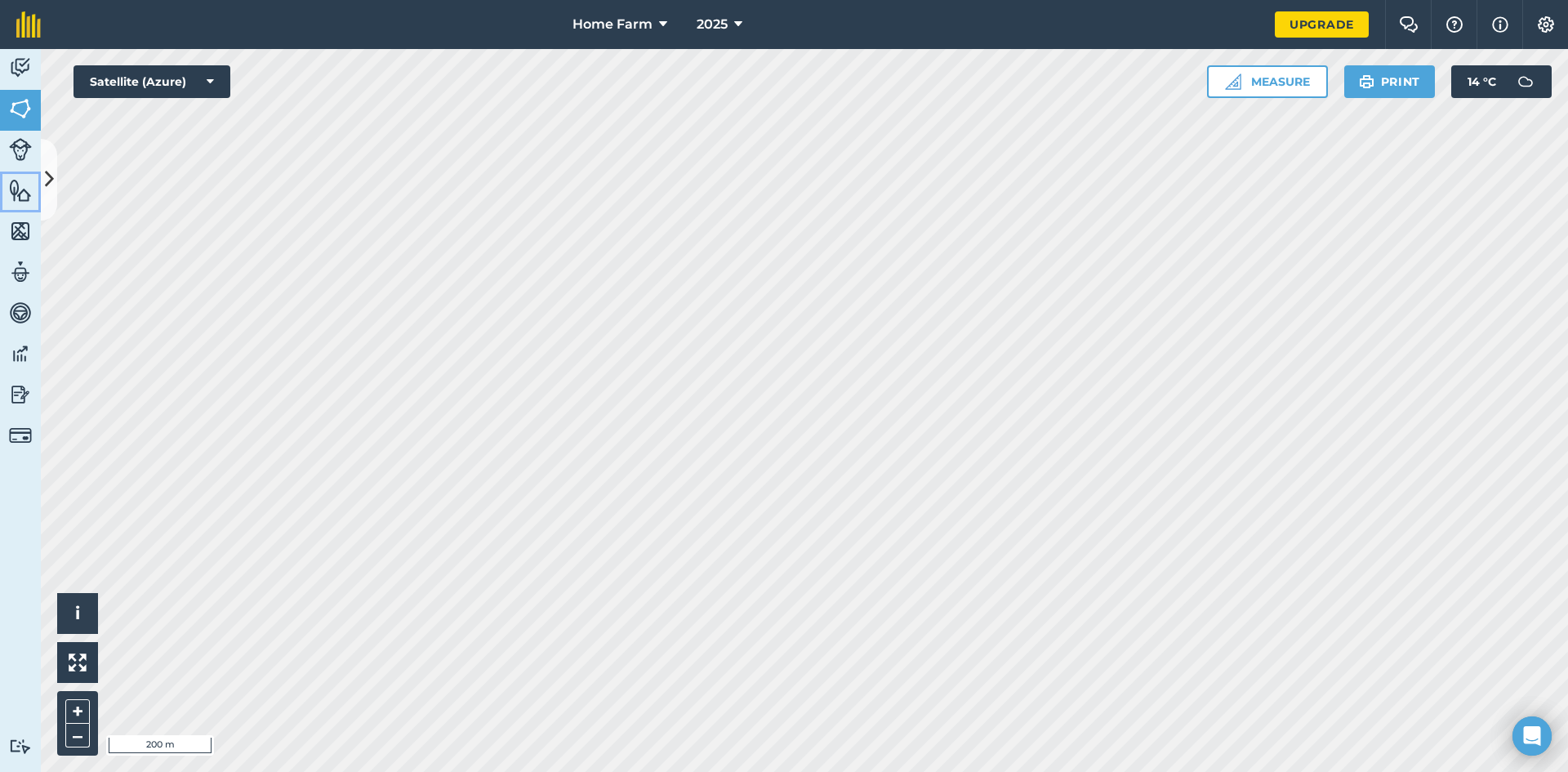
click at [40, 185] on link "Features" at bounding box center [20, 192] width 41 height 41
click at [50, 187] on icon at bounding box center [48, 180] width 9 height 29
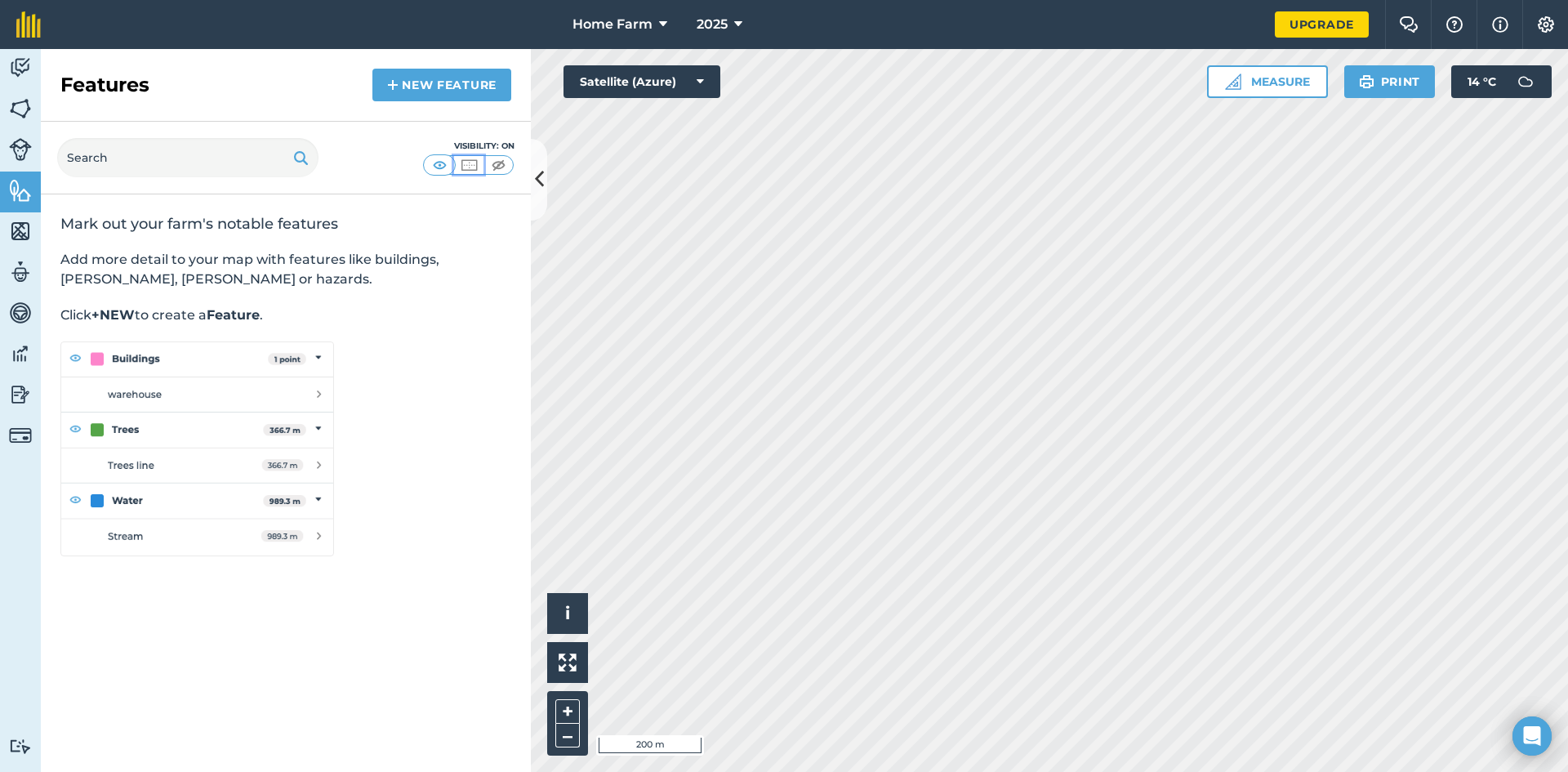
click at [475, 167] on img at bounding box center [469, 164] width 20 height 16
click at [492, 166] on img at bounding box center [499, 164] width 20 height 16
click at [470, 167] on img at bounding box center [469, 164] width 20 height 16
click at [535, 171] on icon at bounding box center [539, 180] width 9 height 29
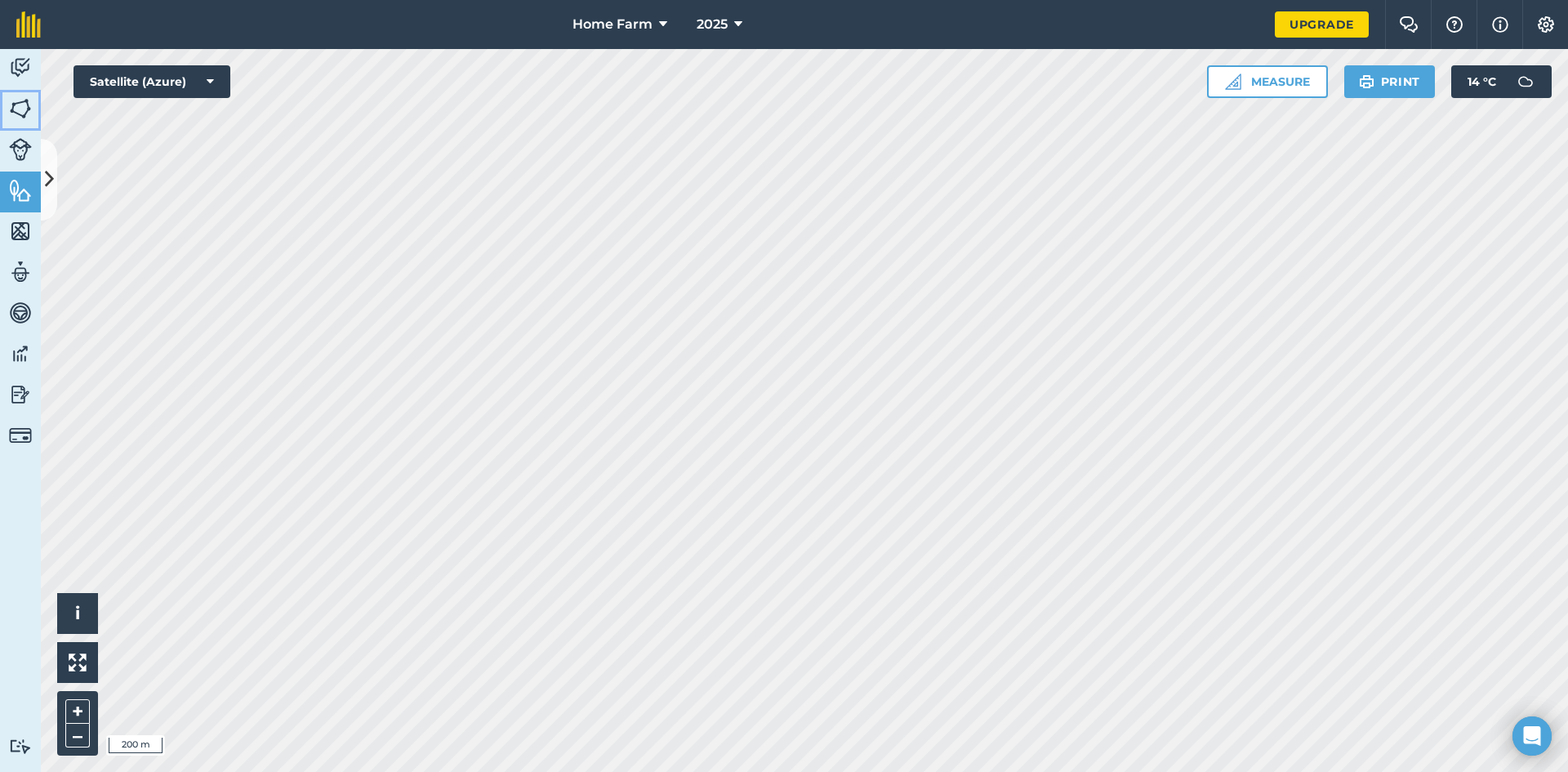
click at [33, 120] on link "Fields" at bounding box center [20, 110] width 41 height 41
click at [119, 85] on button "Satellite (Azure)" at bounding box center [152, 82] width 157 height 33
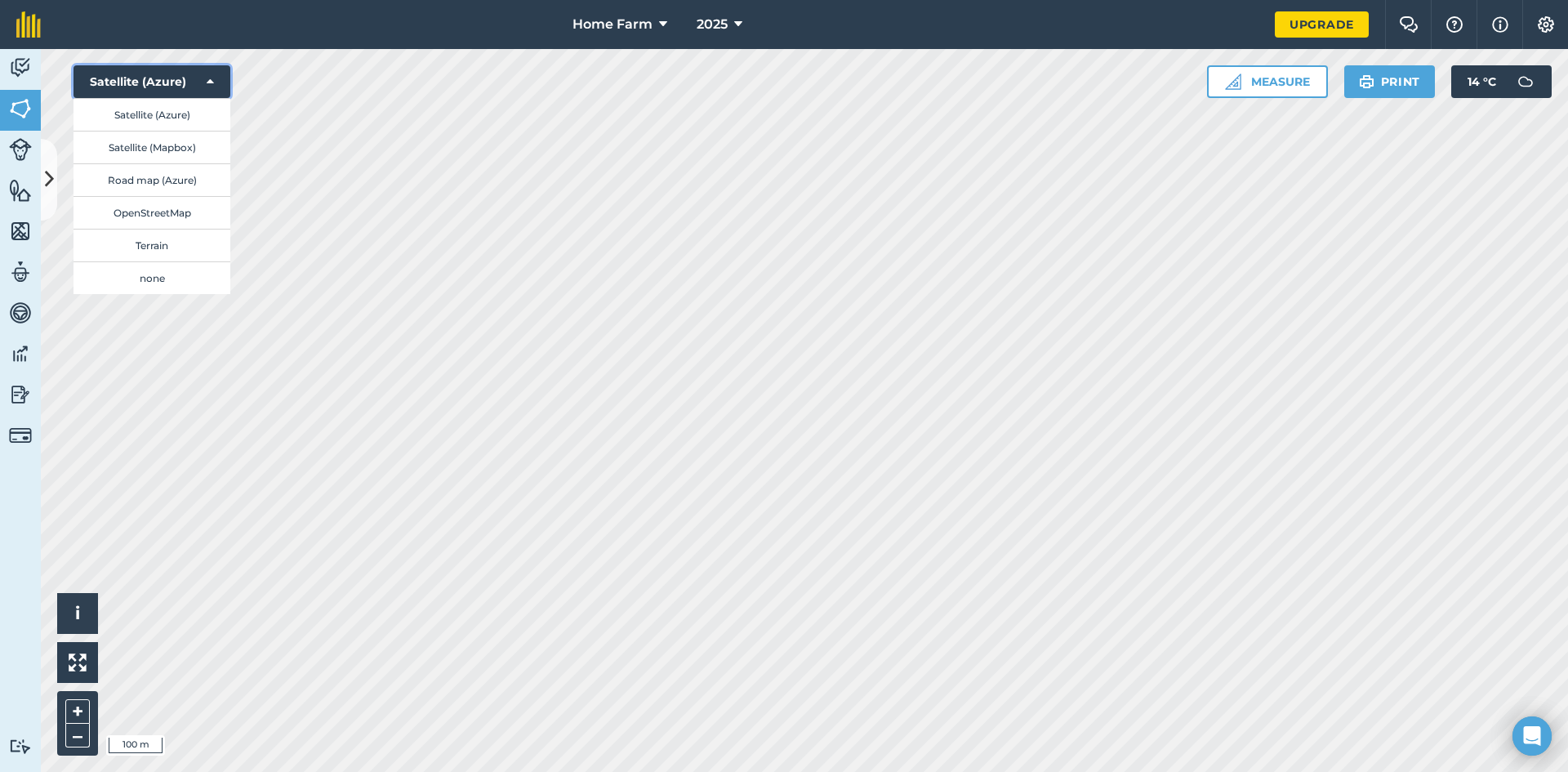
click at [214, 82] on icon at bounding box center [211, 81] width 8 height 16
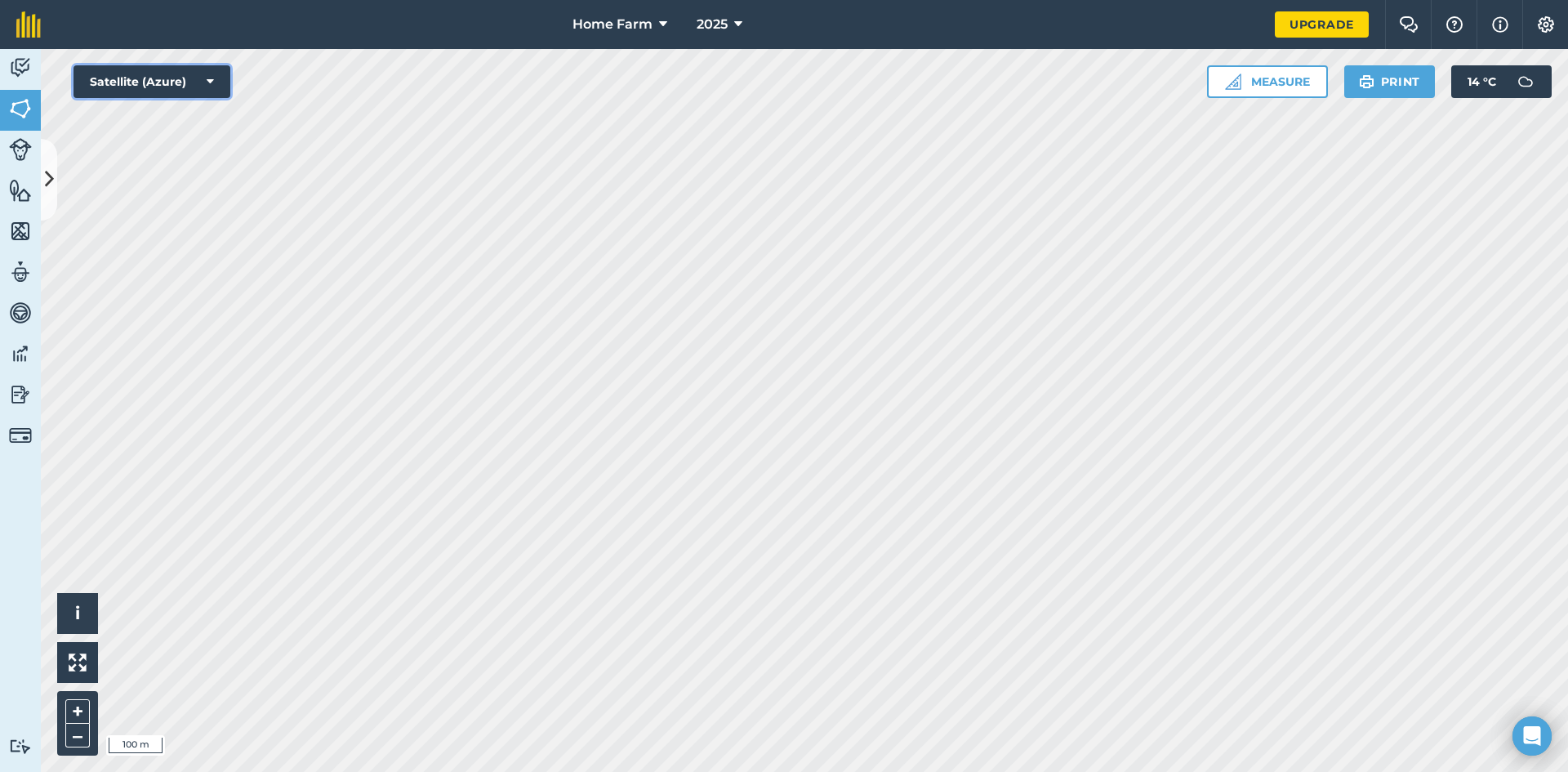
click at [186, 82] on button "Satellite (Azure)" at bounding box center [152, 82] width 157 height 33
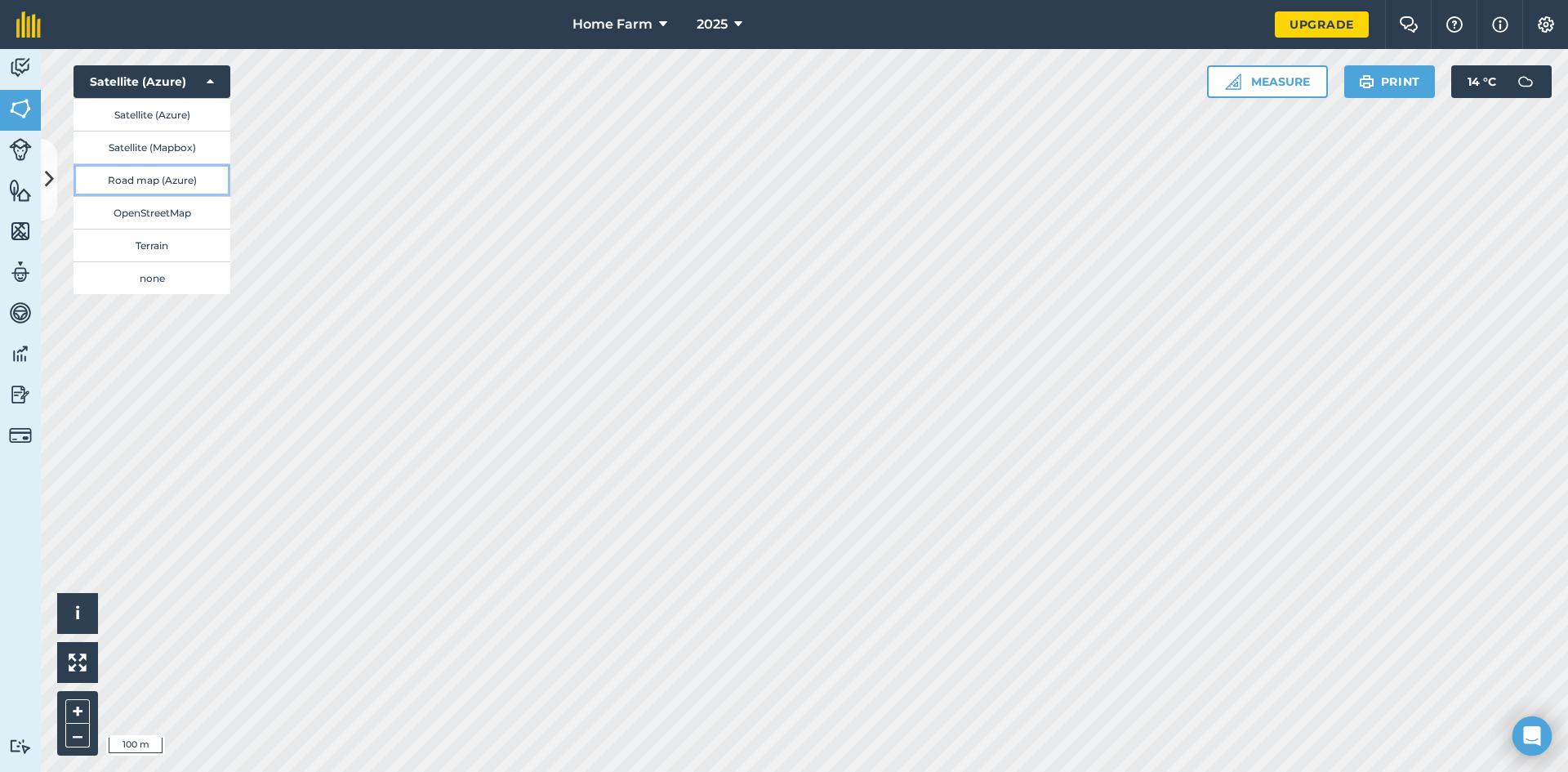
click at [151, 187] on button "Road map (Azure)" at bounding box center [152, 180] width 157 height 33
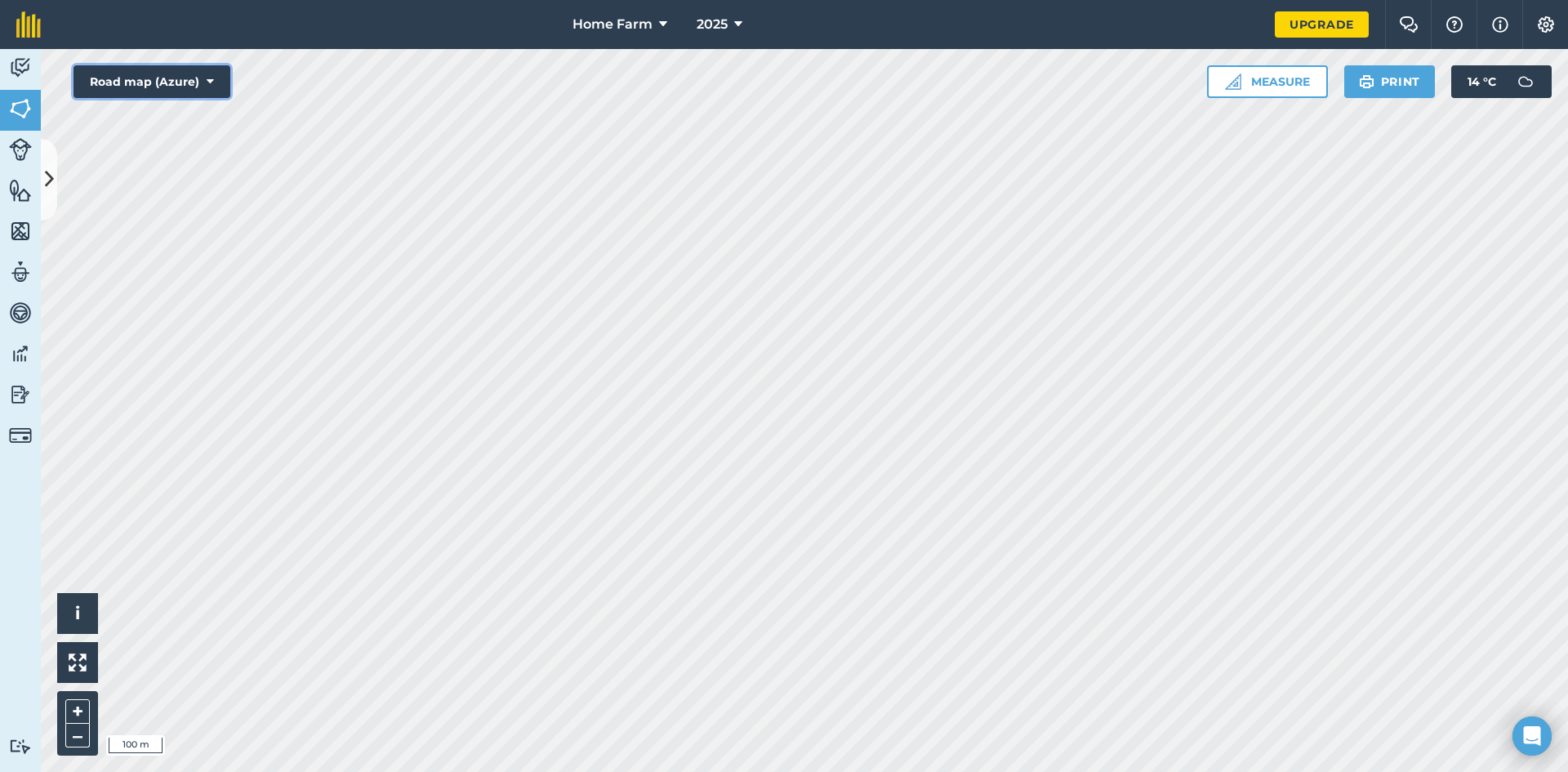
click at [174, 93] on button "Road map (Azure)" at bounding box center [152, 82] width 157 height 33
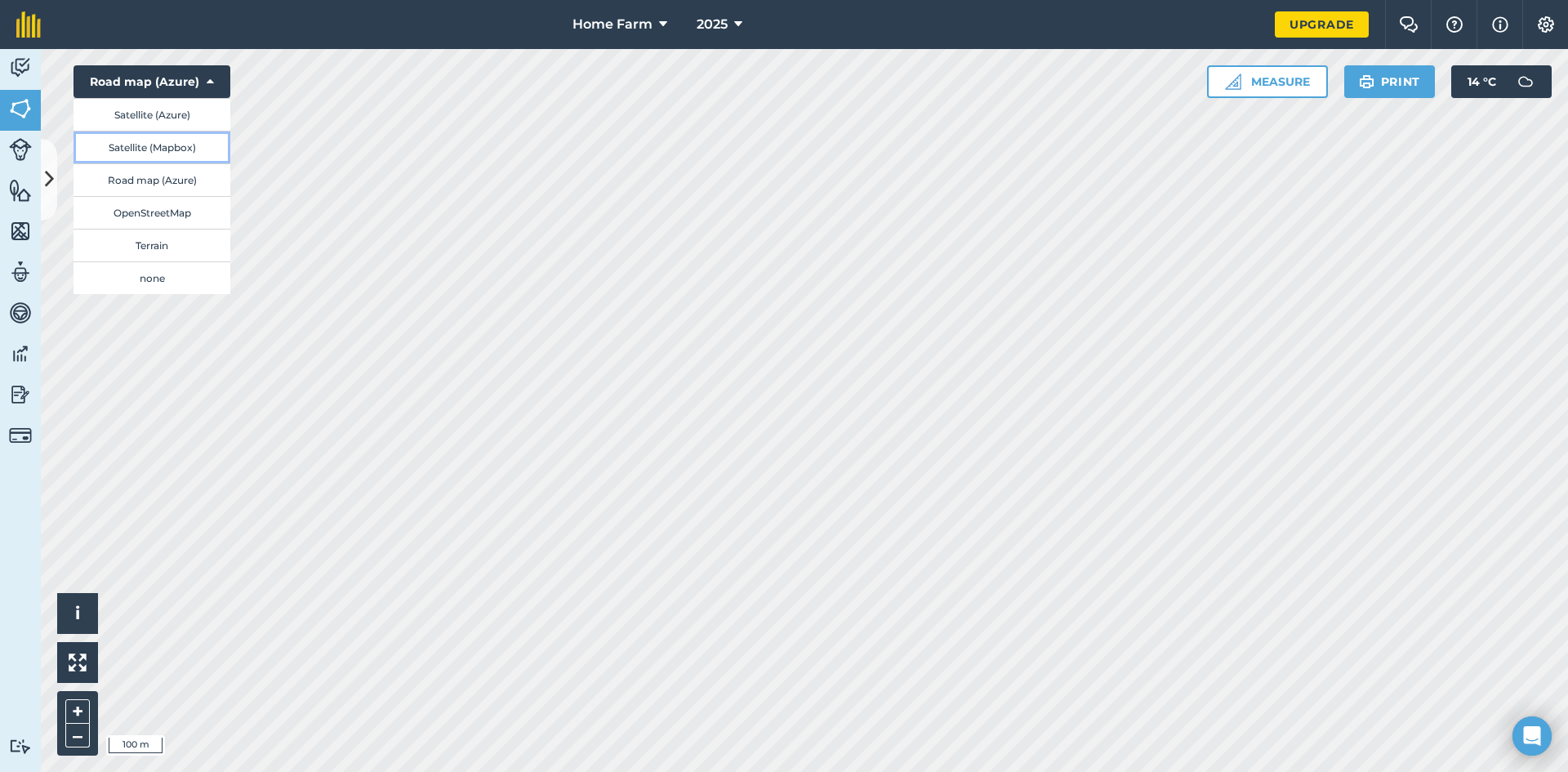
click at [160, 161] on button "Satellite (Mapbox)" at bounding box center [152, 147] width 157 height 33
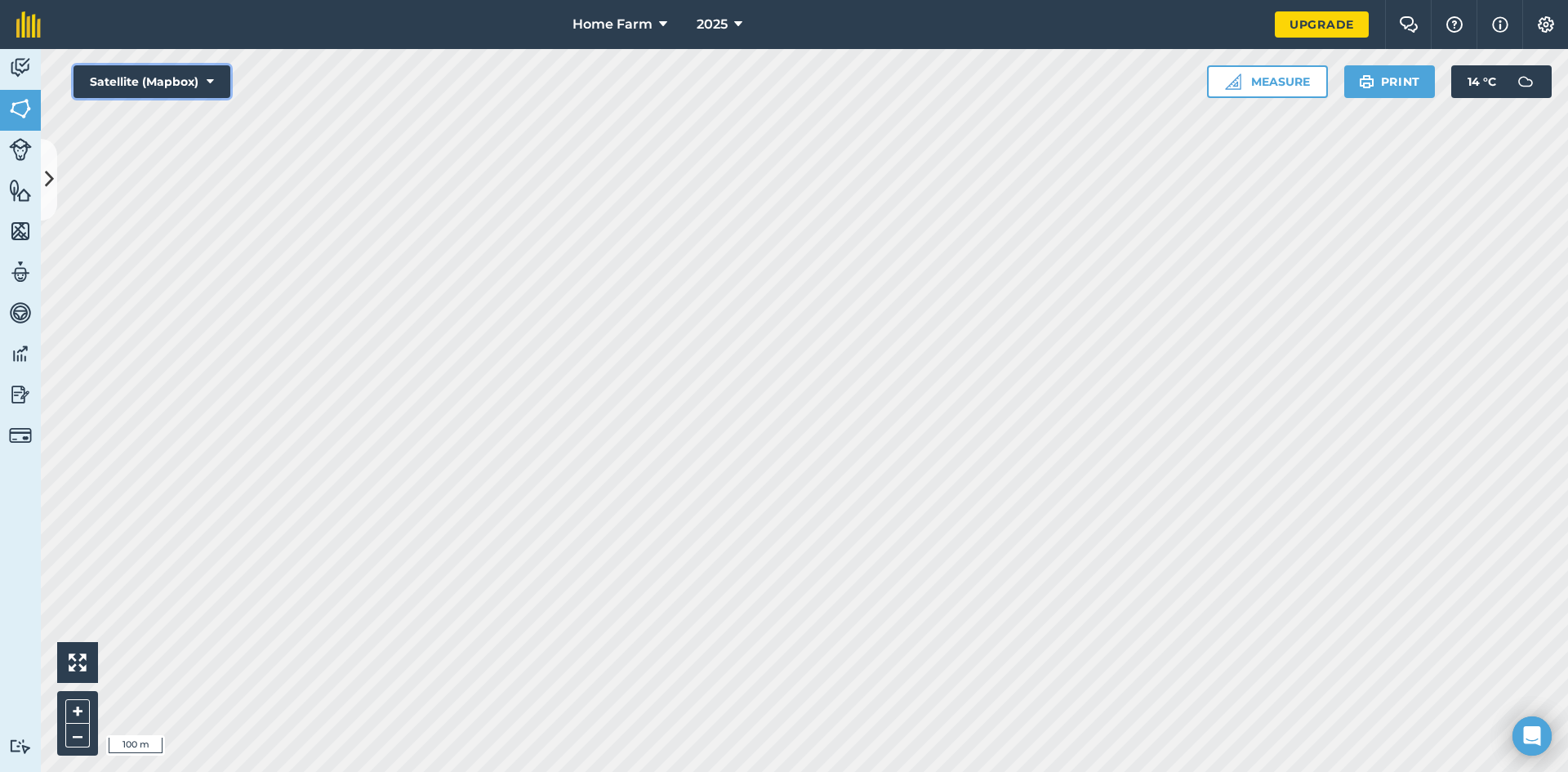
click at [213, 75] on icon at bounding box center [211, 81] width 8 height 16
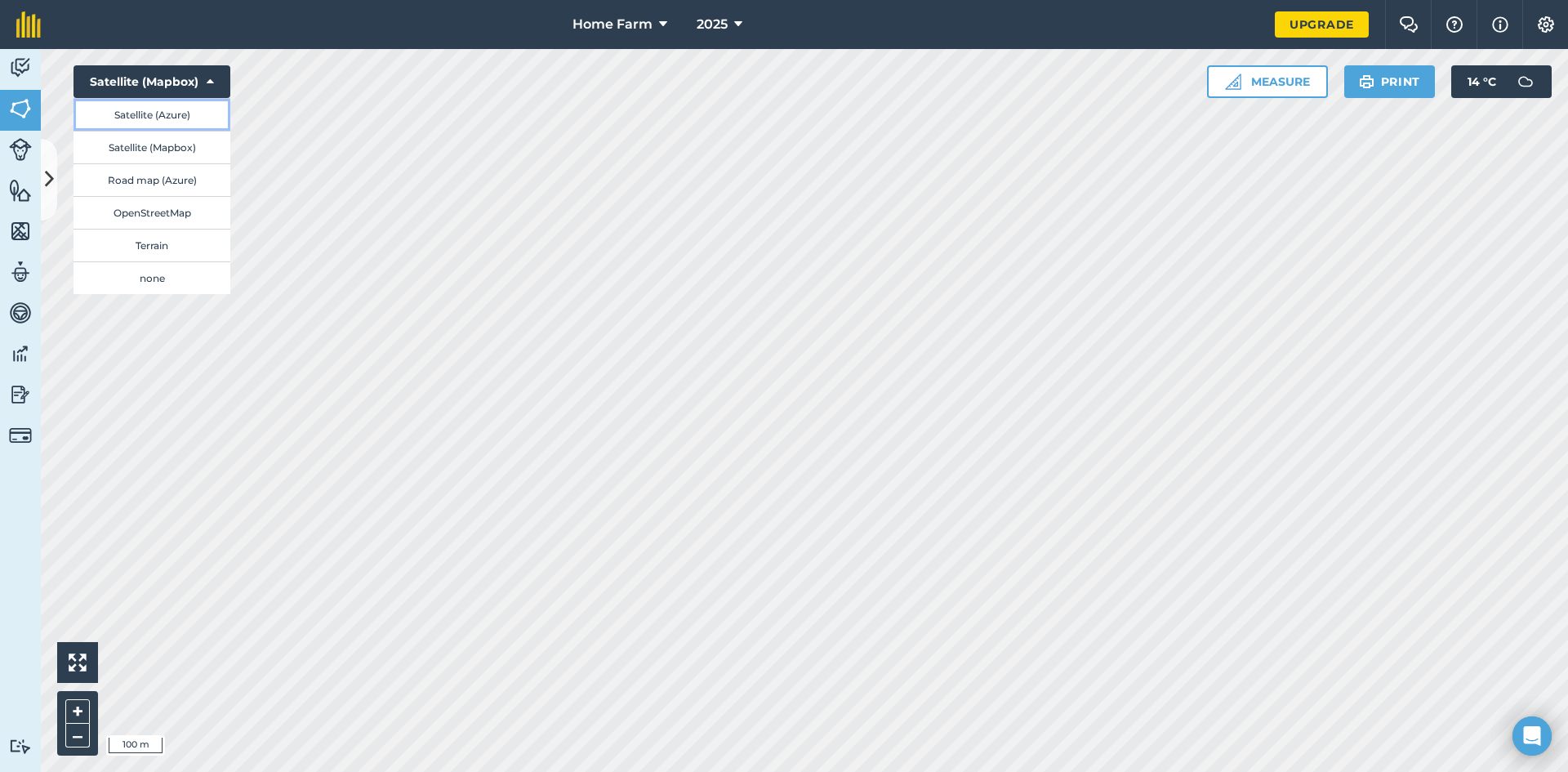
click at [207, 108] on button "Satellite (Azure)" at bounding box center [152, 114] width 157 height 33
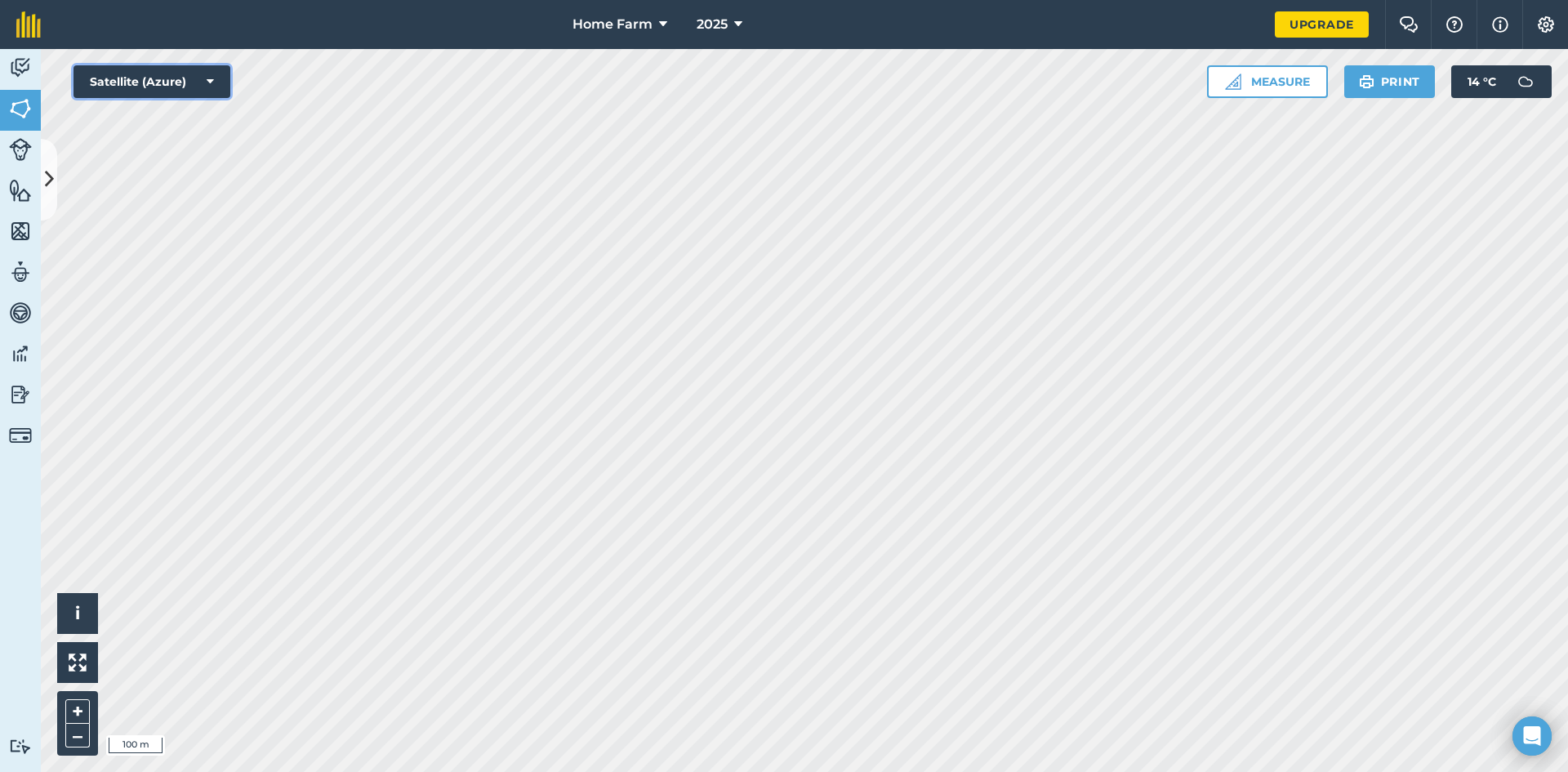
click at [213, 85] on icon at bounding box center [211, 81] width 8 height 16
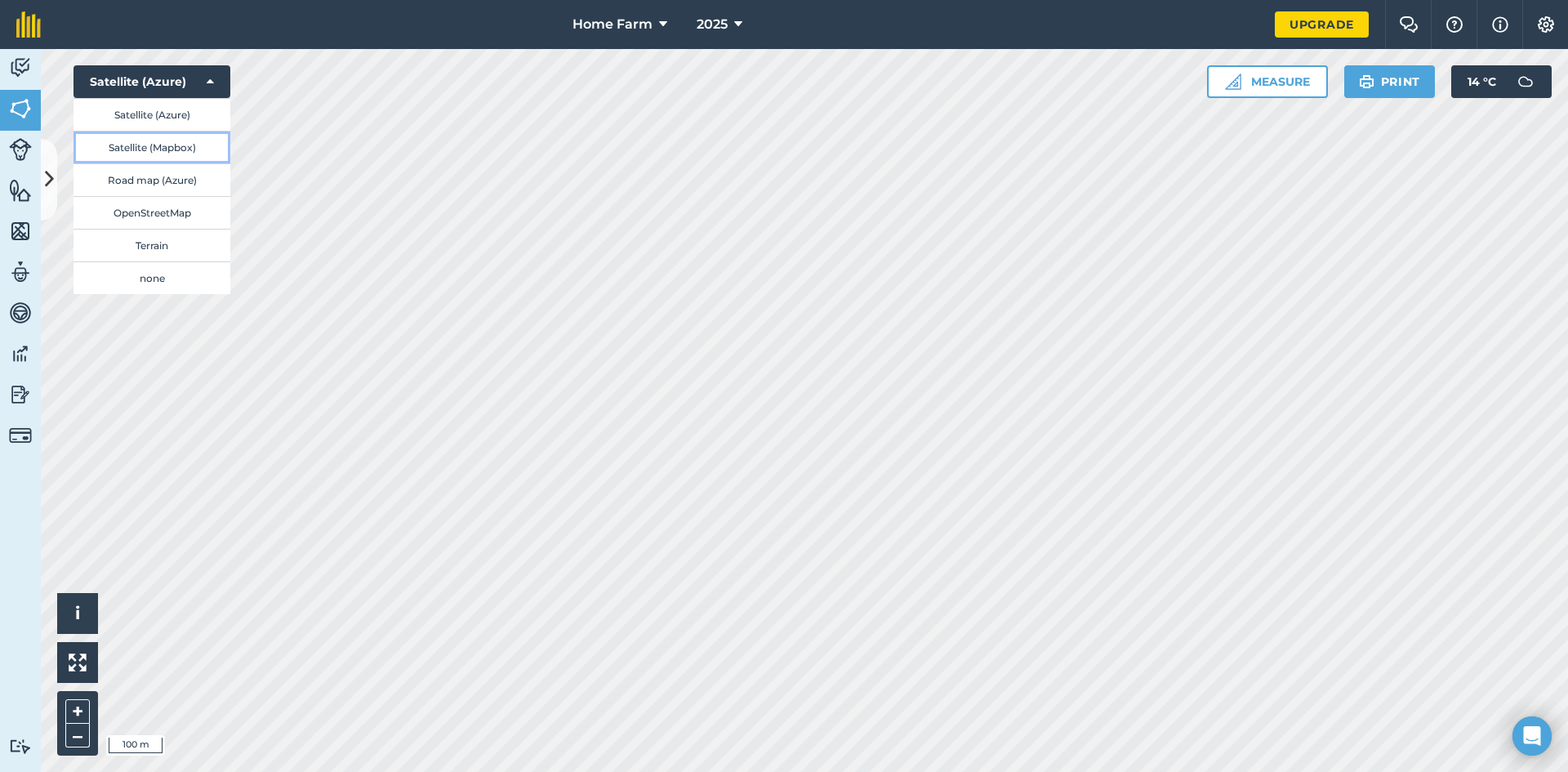
click at [181, 134] on button "Satellite (Mapbox)" at bounding box center [152, 147] width 157 height 33
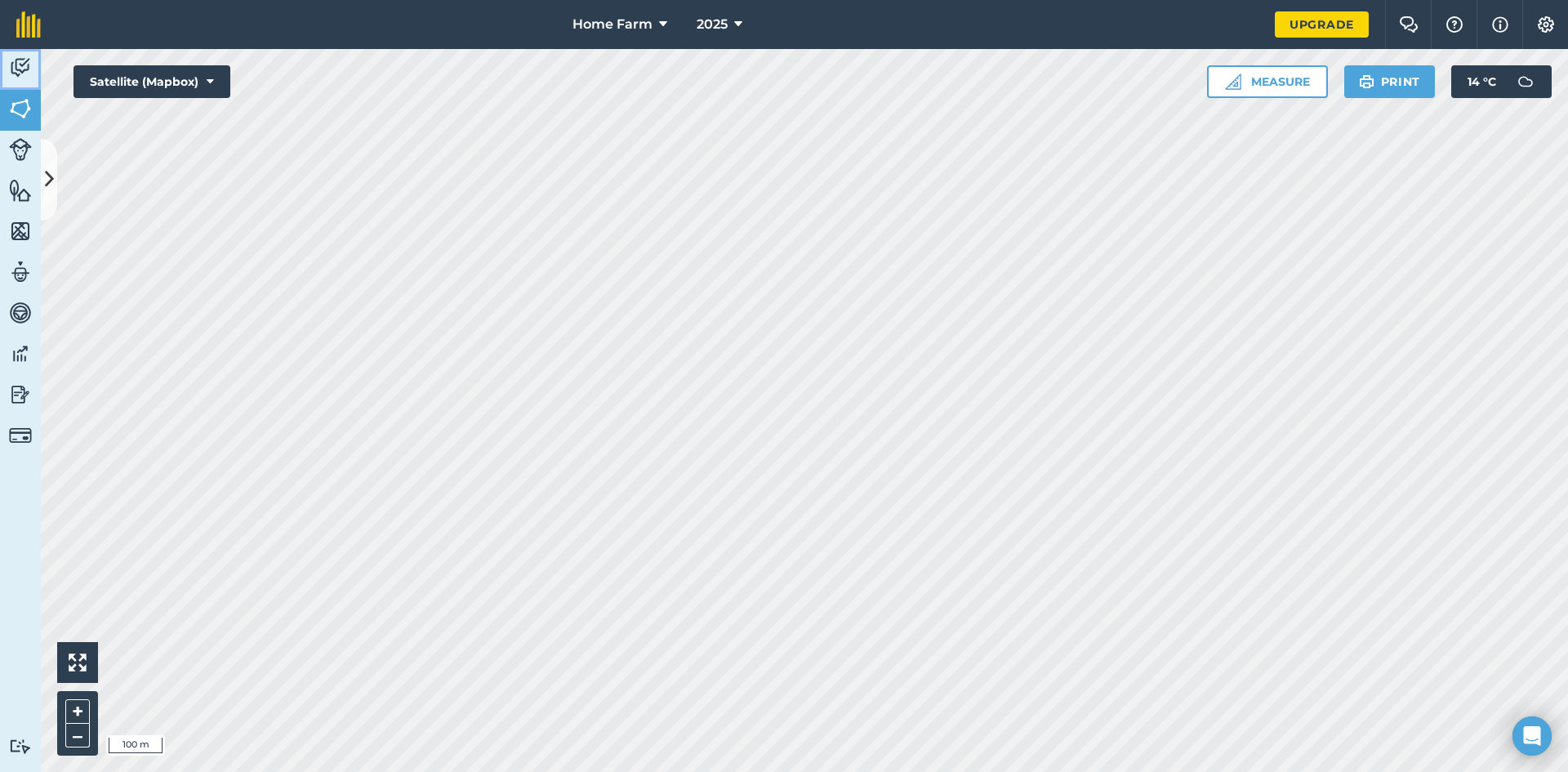
click at [4, 64] on link "Activity" at bounding box center [20, 70] width 41 height 41
click at [24, 118] on img at bounding box center [20, 108] width 23 height 24
click at [44, 203] on button at bounding box center [48, 180] width 16 height 82
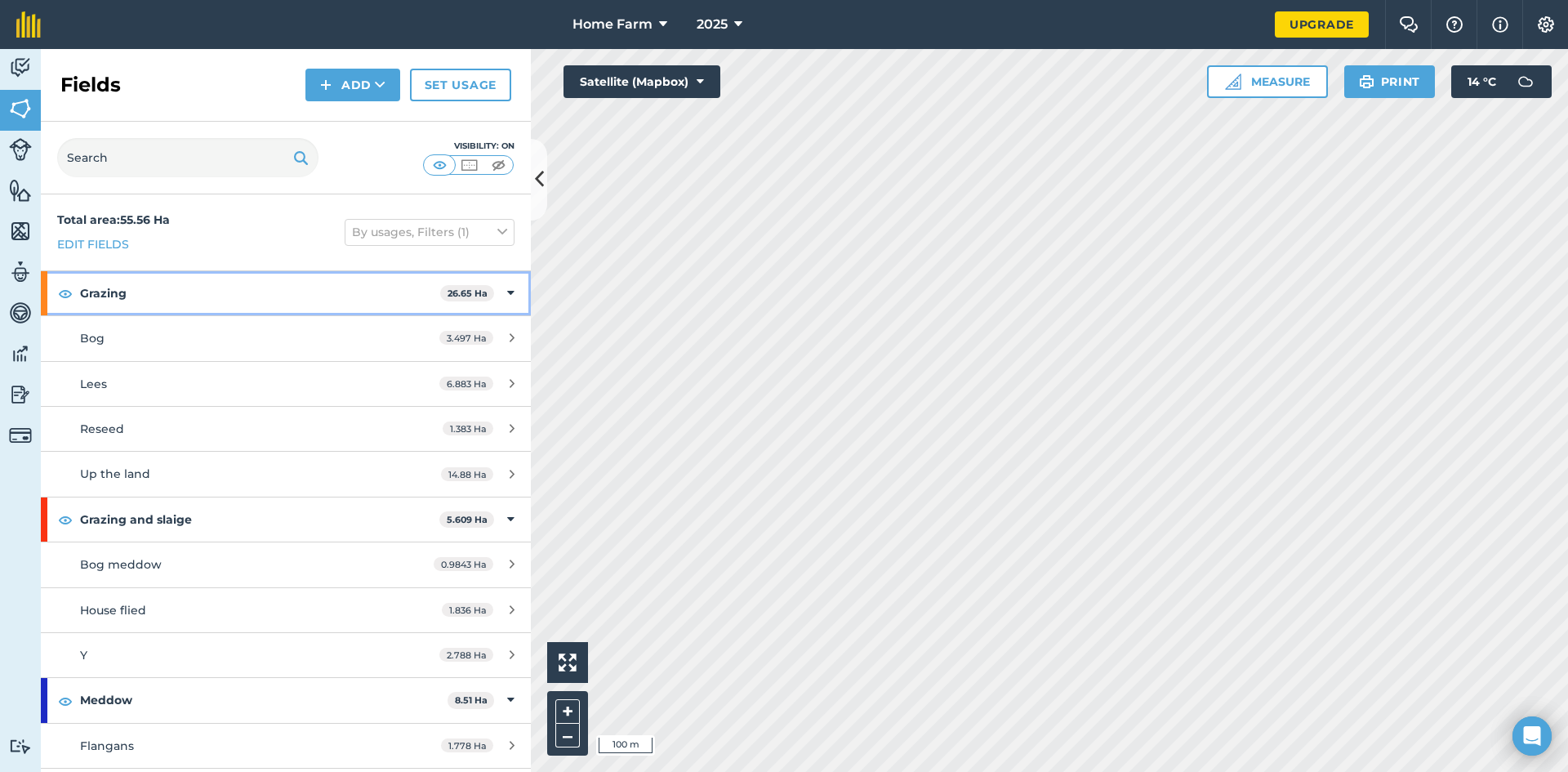
click at [507, 295] on icon at bounding box center [511, 293] width 8 height 18
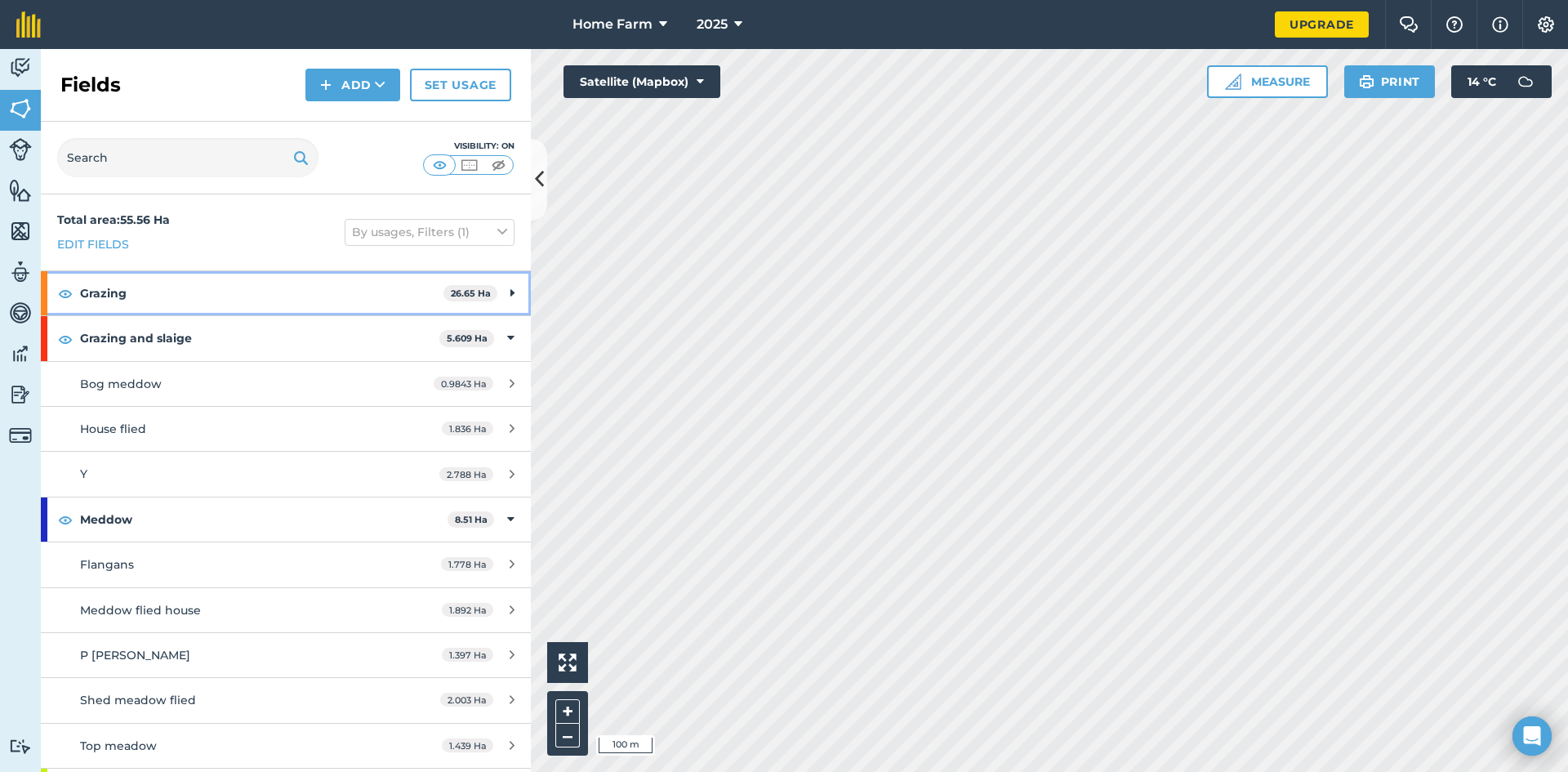
click at [510, 295] on icon at bounding box center [512, 293] width 4 height 18
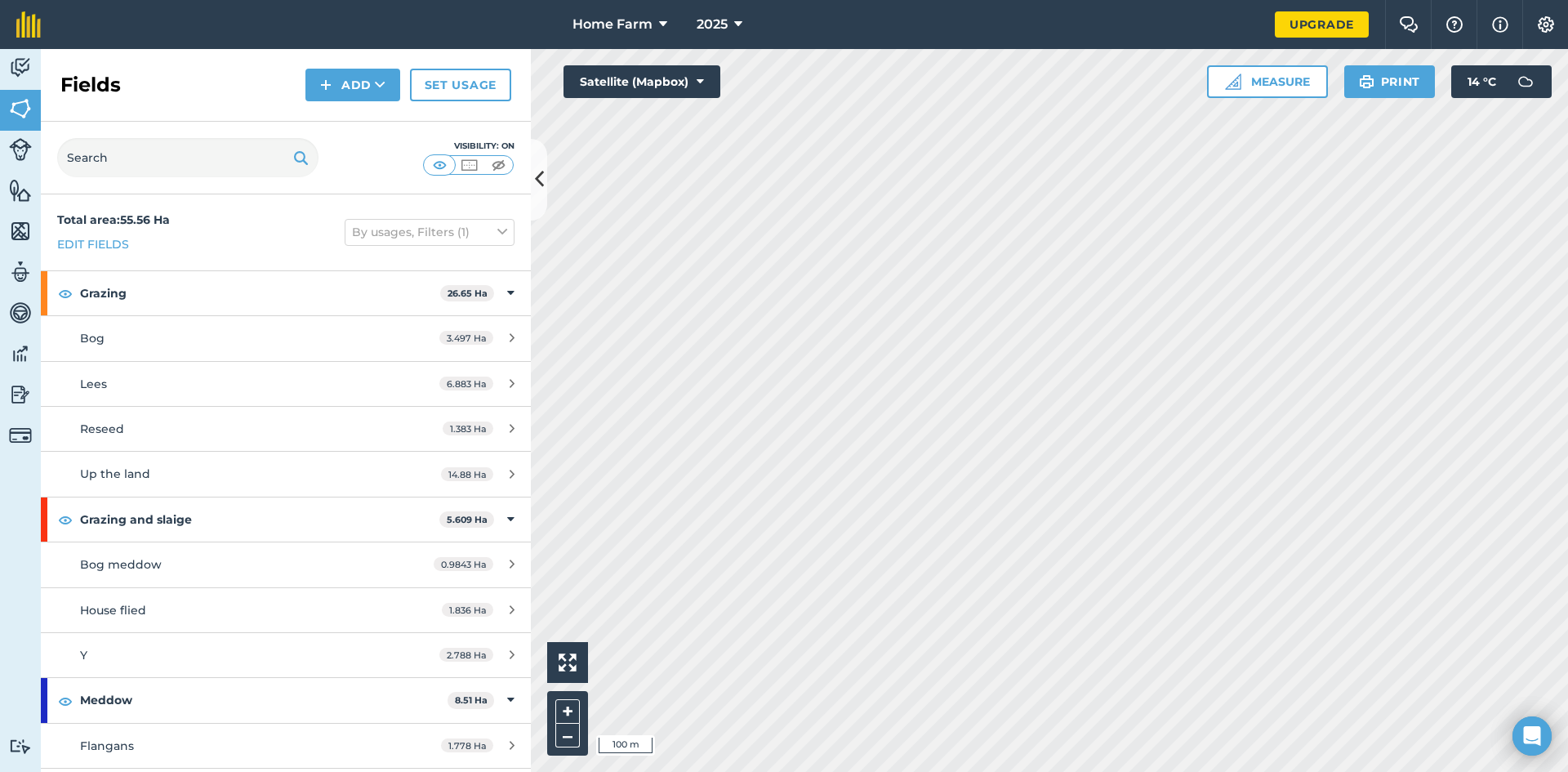
click at [530, 187] on div "Visibility: On" at bounding box center [285, 157] width 490 height 72
click at [539, 183] on icon at bounding box center [539, 180] width 9 height 29
